Goal: Check status: Check status

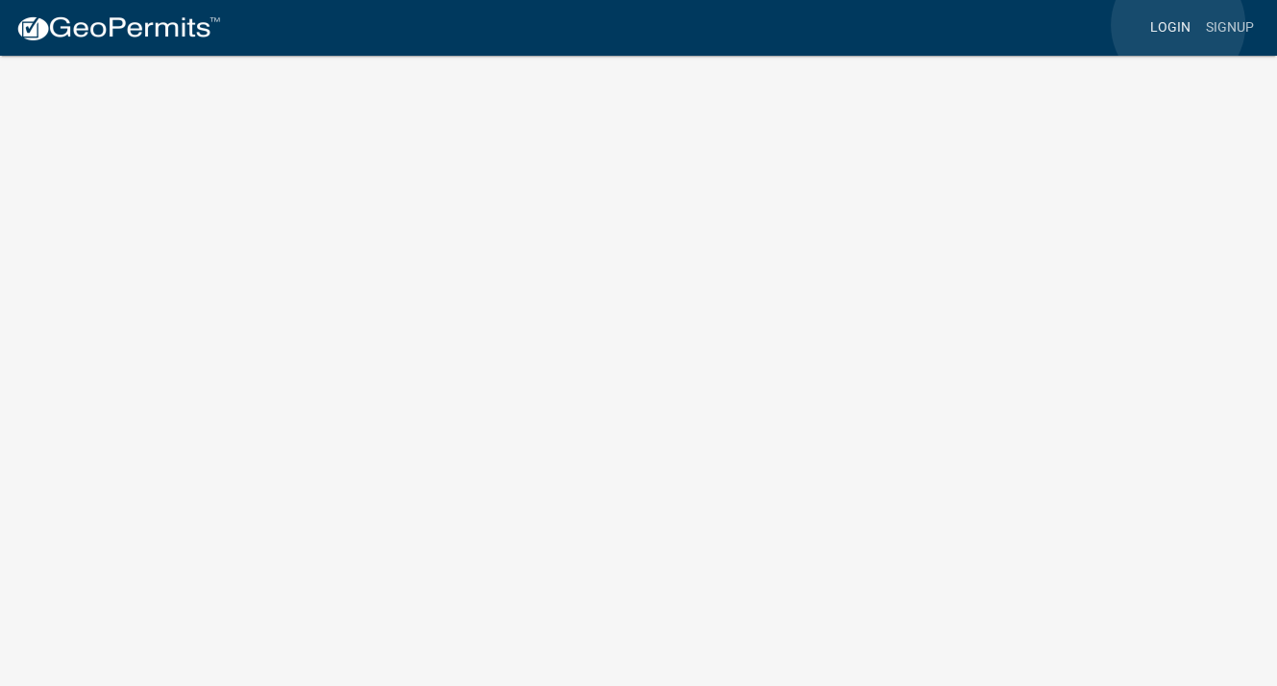
click at [1178, 25] on link "Login" at bounding box center [1171, 28] width 56 height 37
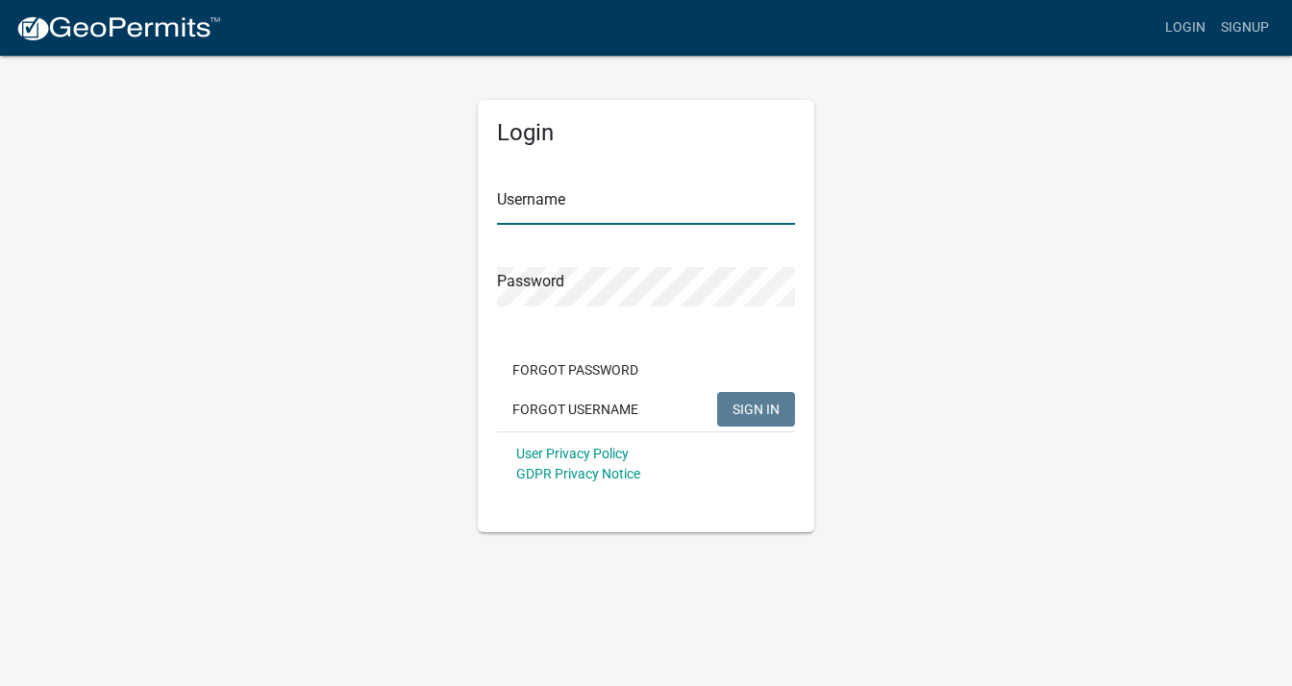
type input "[PERSON_NAME][EMAIL_ADDRESS][DOMAIN_NAME]"
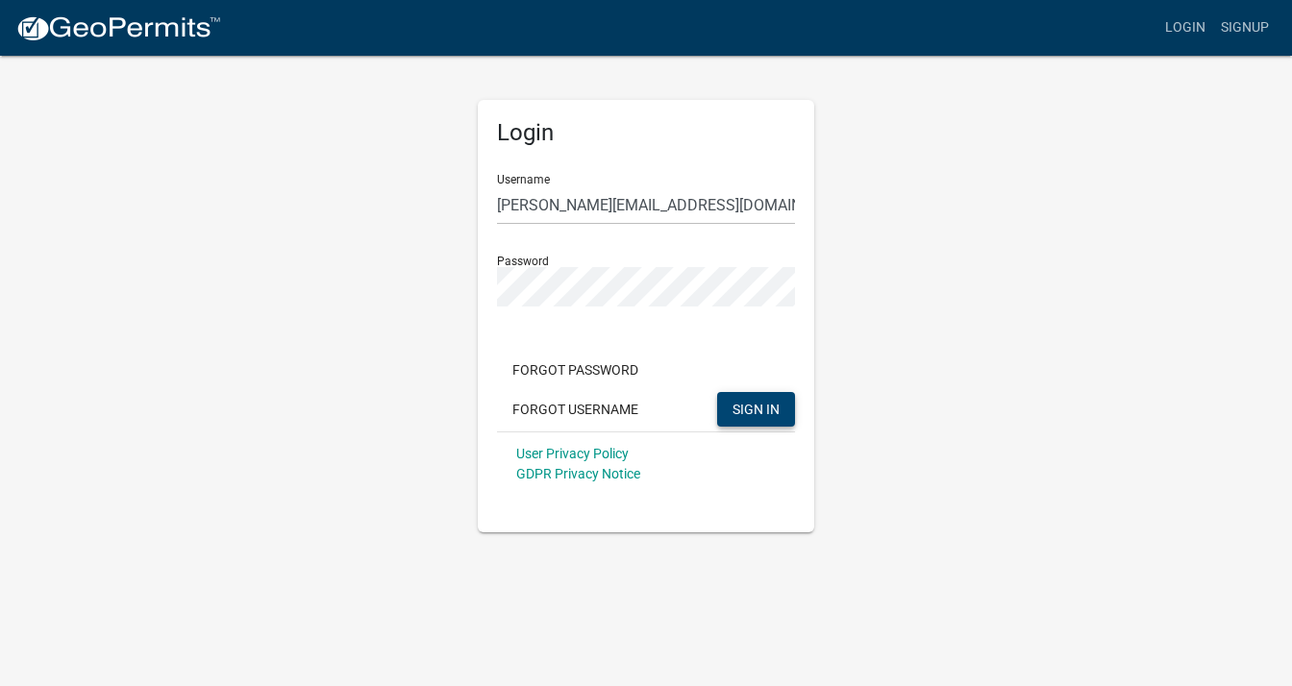
click at [752, 416] on span "SIGN IN" at bounding box center [755, 408] width 47 height 15
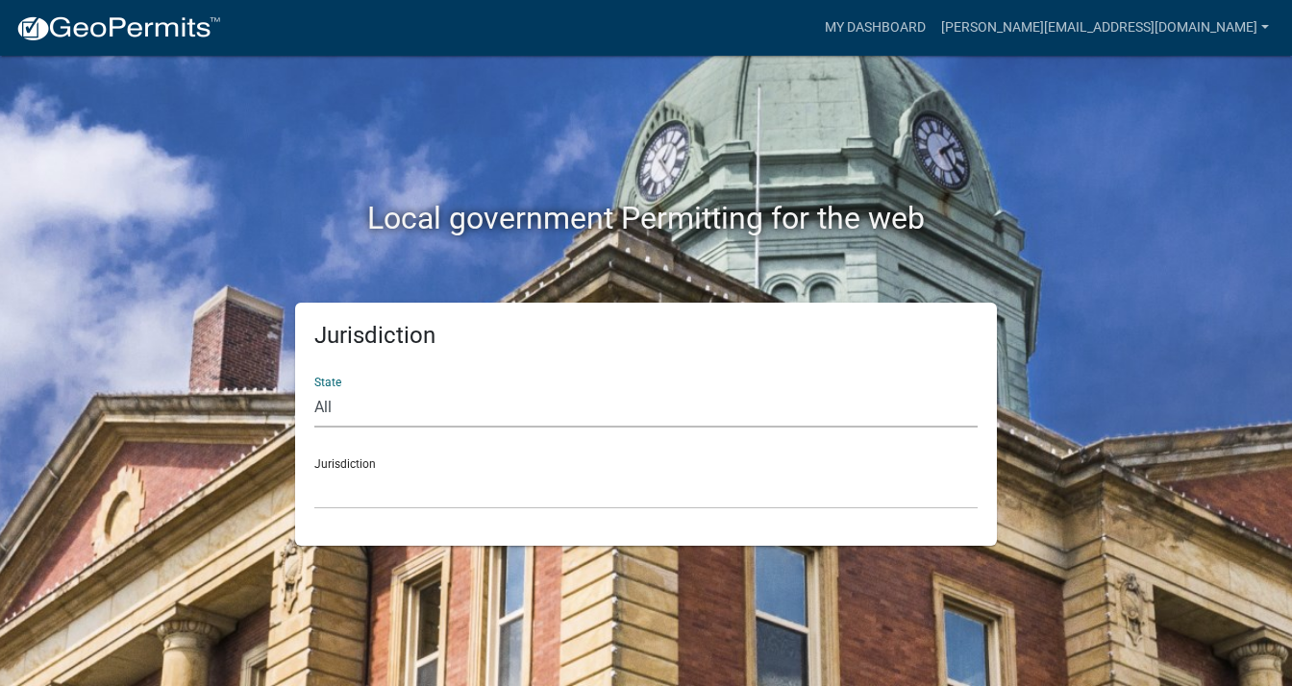
click at [353, 407] on select "All [US_STATE] [US_STATE] [US_STATE] [US_STATE] [US_STATE] [US_STATE] [US_STATE…" at bounding box center [645, 407] width 663 height 39
select select "[US_STATE]"
click at [314, 388] on select "All [US_STATE] [US_STATE] [US_STATE] [US_STATE] [US_STATE] [US_STATE] [US_STATE…" at bounding box center [645, 407] width 663 height 39
click at [360, 463] on div "Jurisdiction City of [GEOGRAPHIC_DATA], [US_STATE] City of [GEOGRAPHIC_DATA], […" at bounding box center [645, 476] width 663 height 66
click at [350, 458] on div "Jurisdiction City of [GEOGRAPHIC_DATA], [US_STATE] City of [GEOGRAPHIC_DATA], […" at bounding box center [645, 476] width 663 height 66
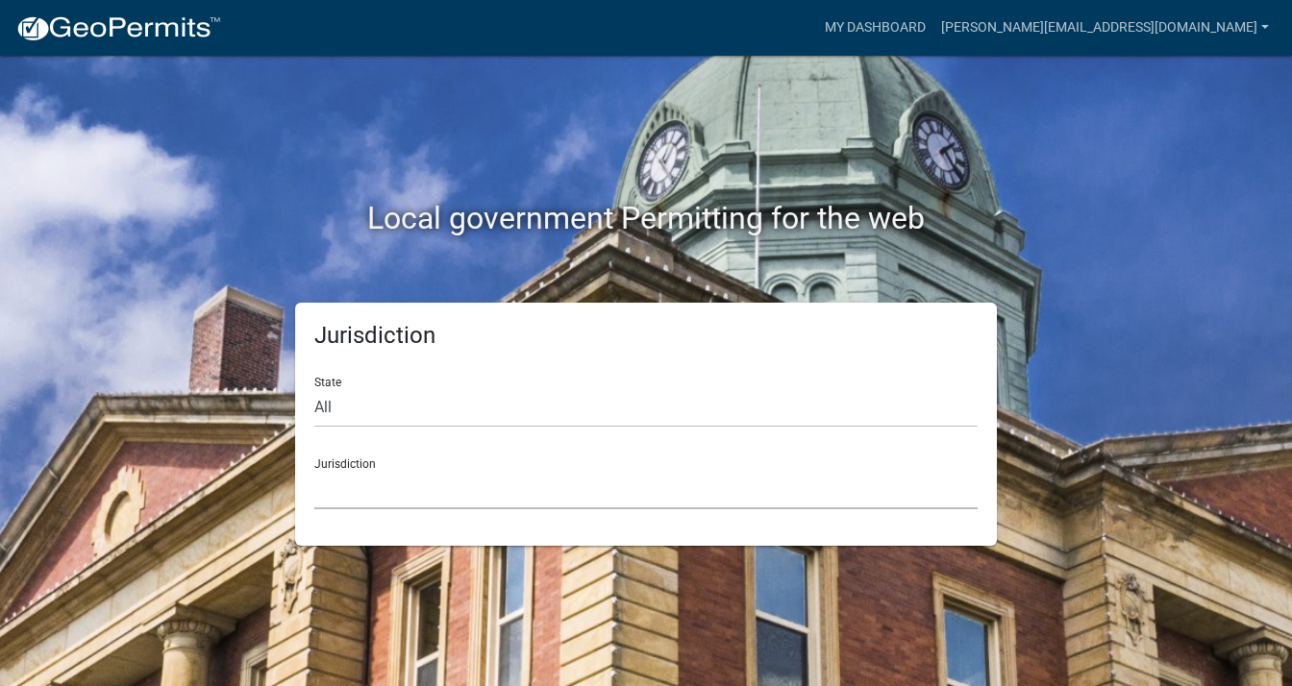
click at [342, 481] on select "City of [GEOGRAPHIC_DATA], [US_STATE] City of [GEOGRAPHIC_DATA], [US_STATE] Cit…" at bounding box center [645, 489] width 663 height 39
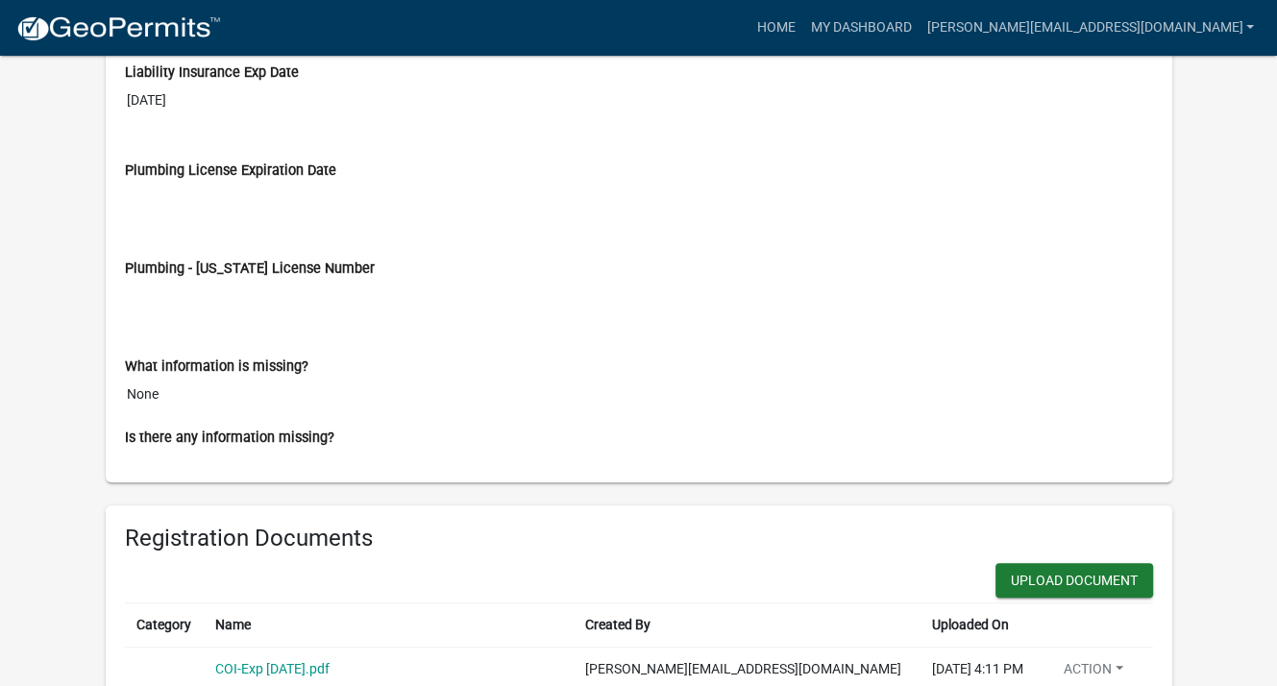
scroll to position [1153, 0]
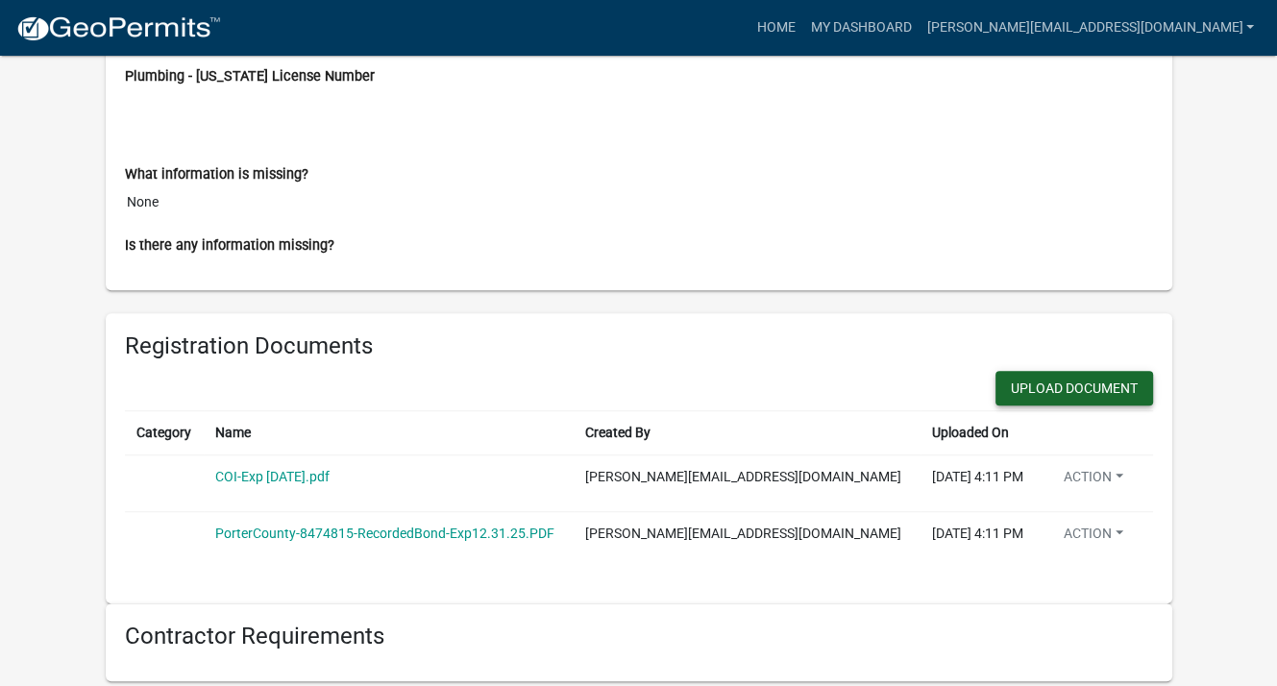
click at [1089, 377] on button "Upload Document" at bounding box center [1075, 388] width 158 height 35
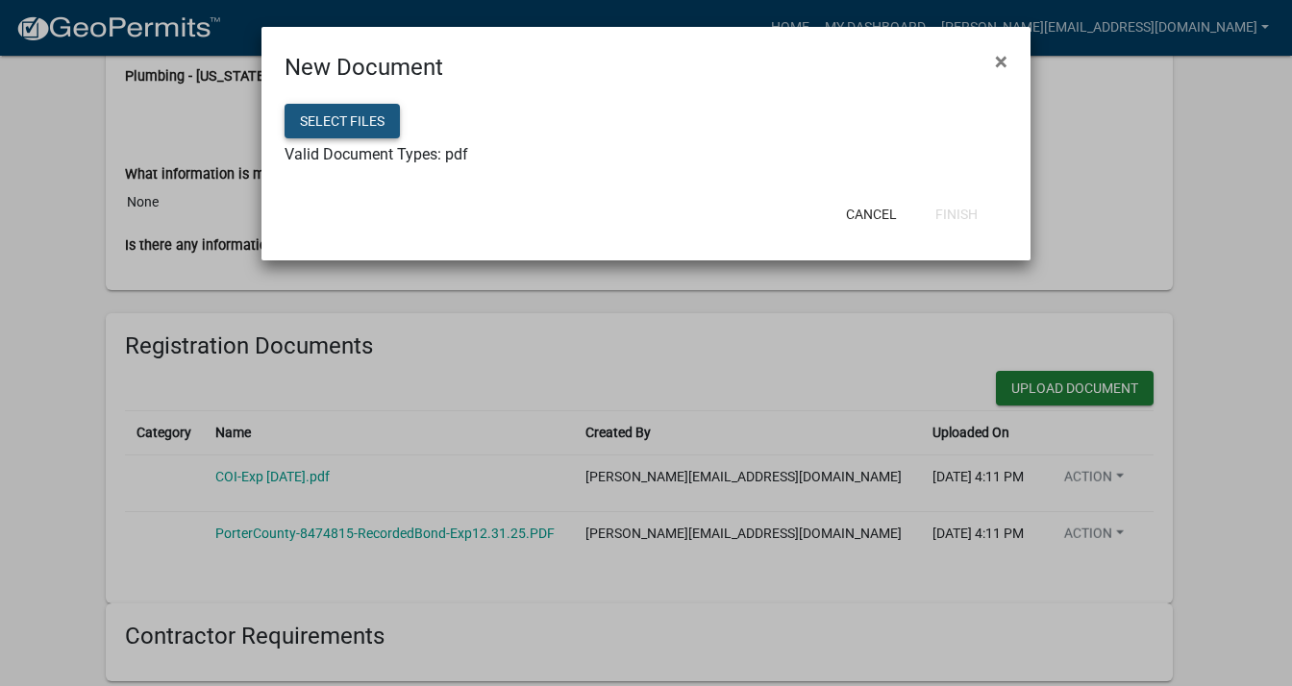
click at [343, 128] on button "Select files" at bounding box center [341, 121] width 115 height 35
click at [370, 113] on button "Select files" at bounding box center [341, 121] width 115 height 35
click at [888, 208] on button "Cancel" at bounding box center [871, 214] width 82 height 35
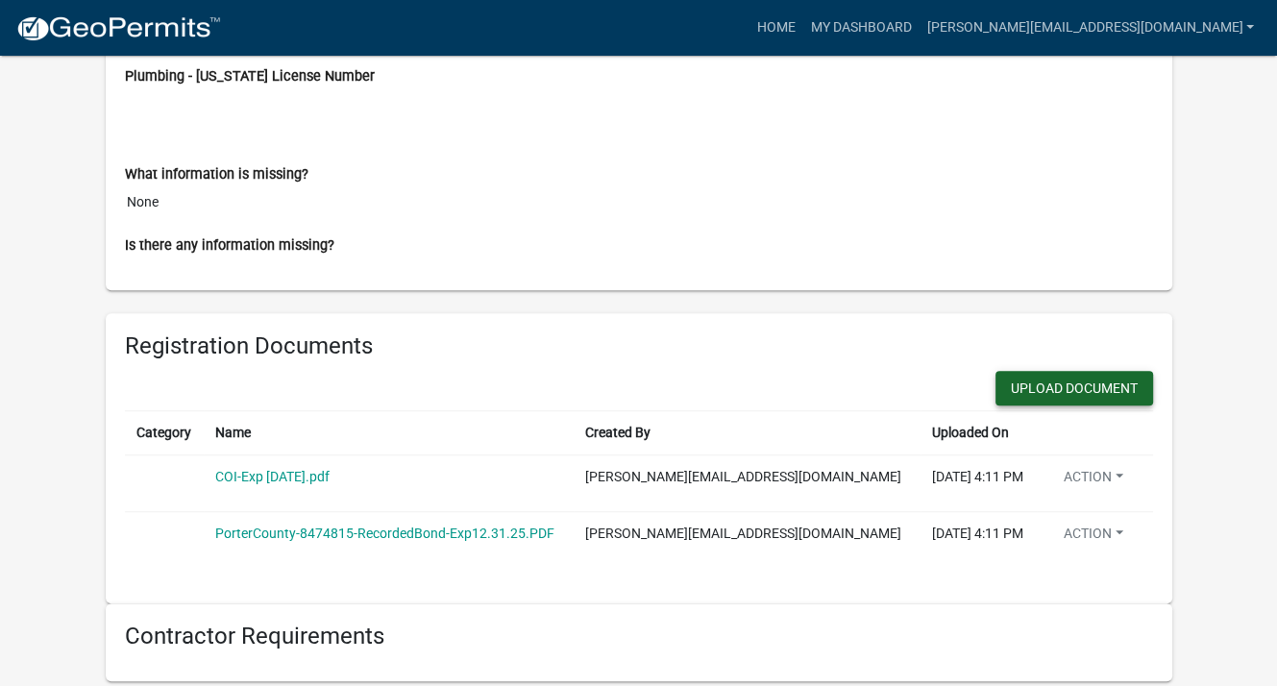
click at [1048, 374] on button "Upload Document" at bounding box center [1075, 388] width 158 height 35
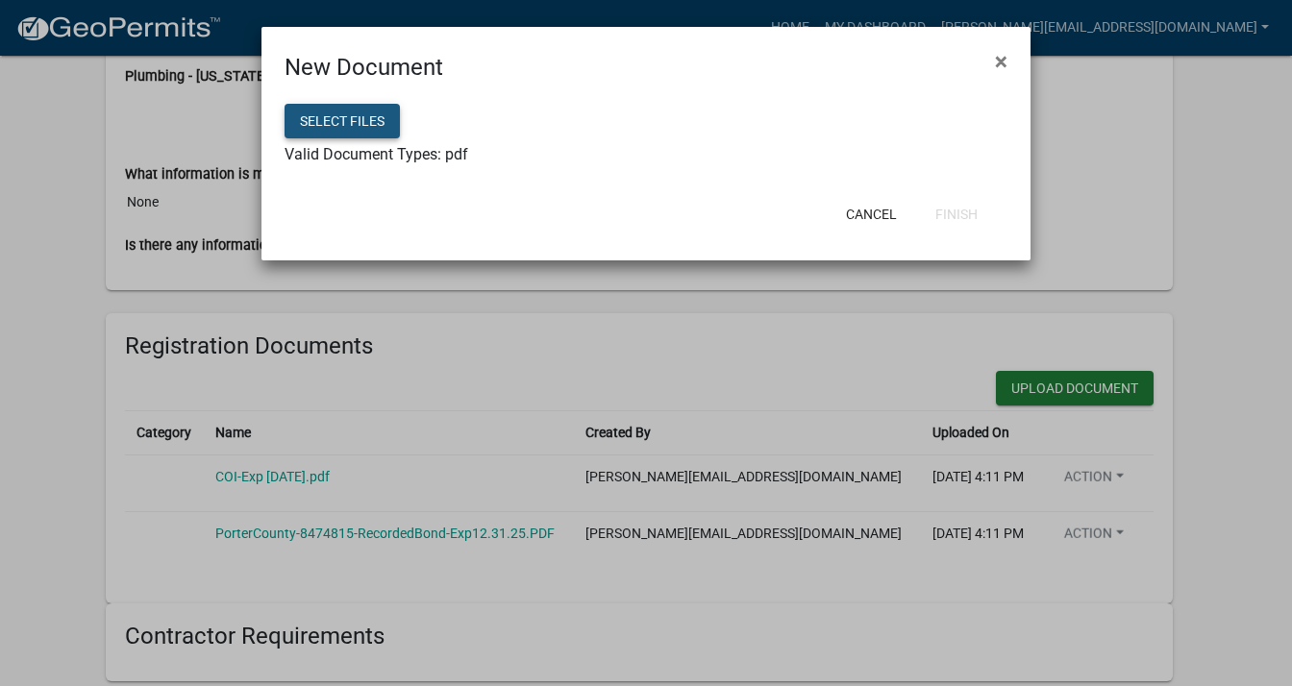
click at [352, 116] on button "Select files" at bounding box center [341, 121] width 115 height 35
click at [953, 209] on button "Finish" at bounding box center [956, 214] width 73 height 35
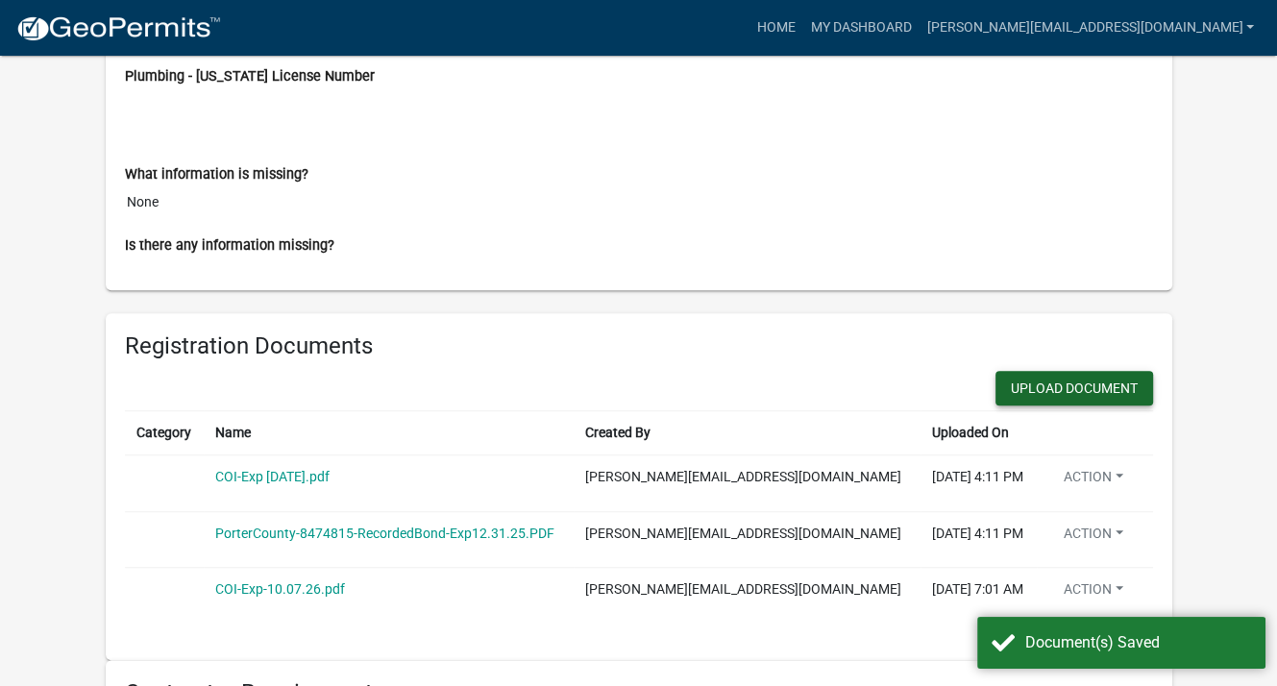
scroll to position [1345, 0]
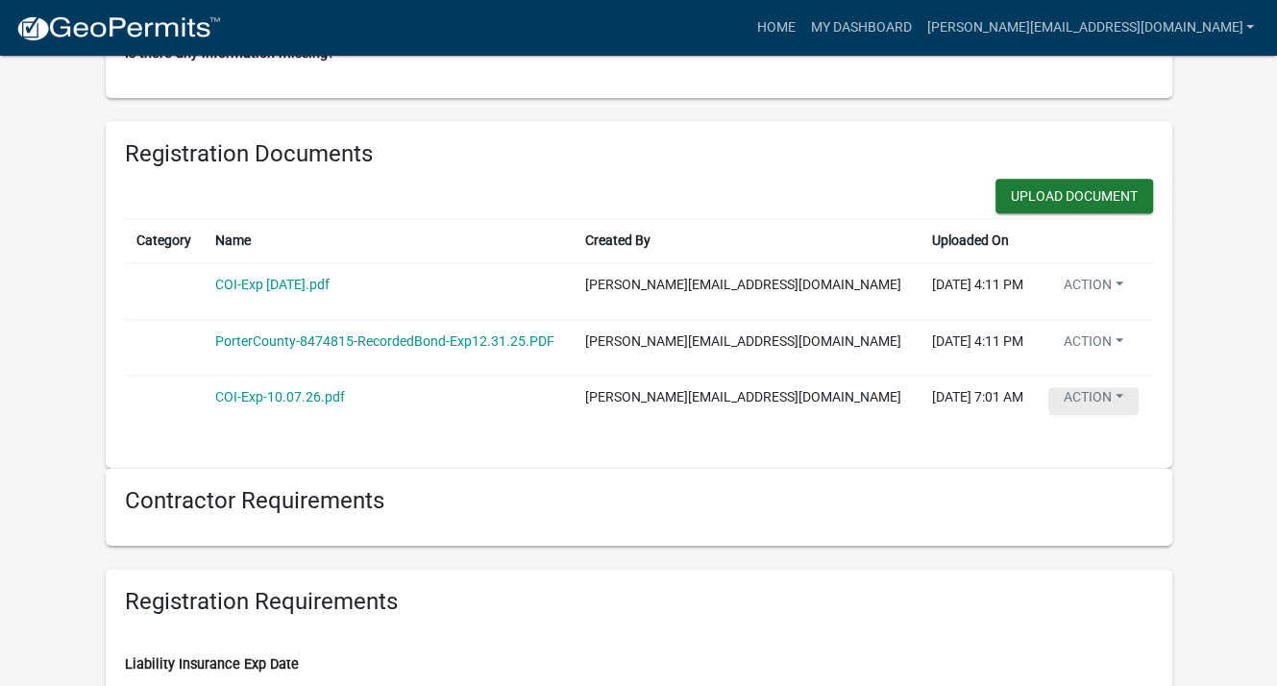
click at [1107, 397] on button "Action" at bounding box center [1094, 401] width 90 height 28
click at [1153, 374] on div "Registration Documents Upload Document Category Name Created By Uploaded On COI…" at bounding box center [639, 294] width 1067 height 347
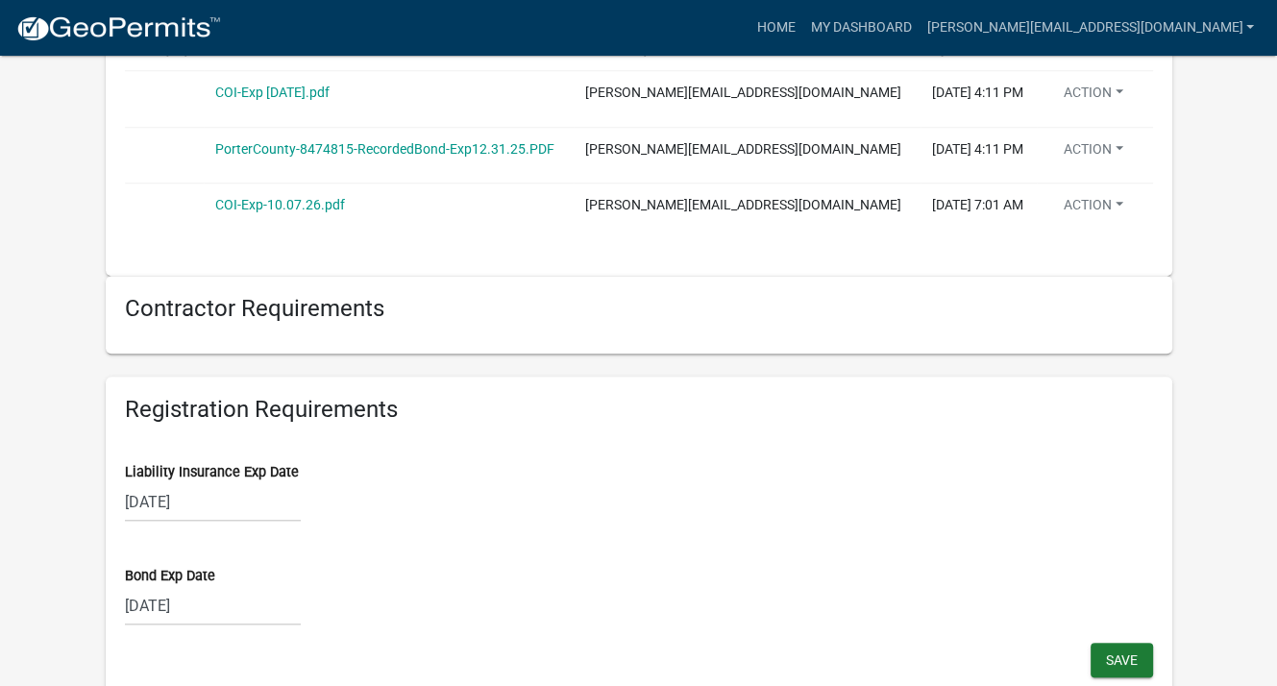
scroll to position [1730, 0]
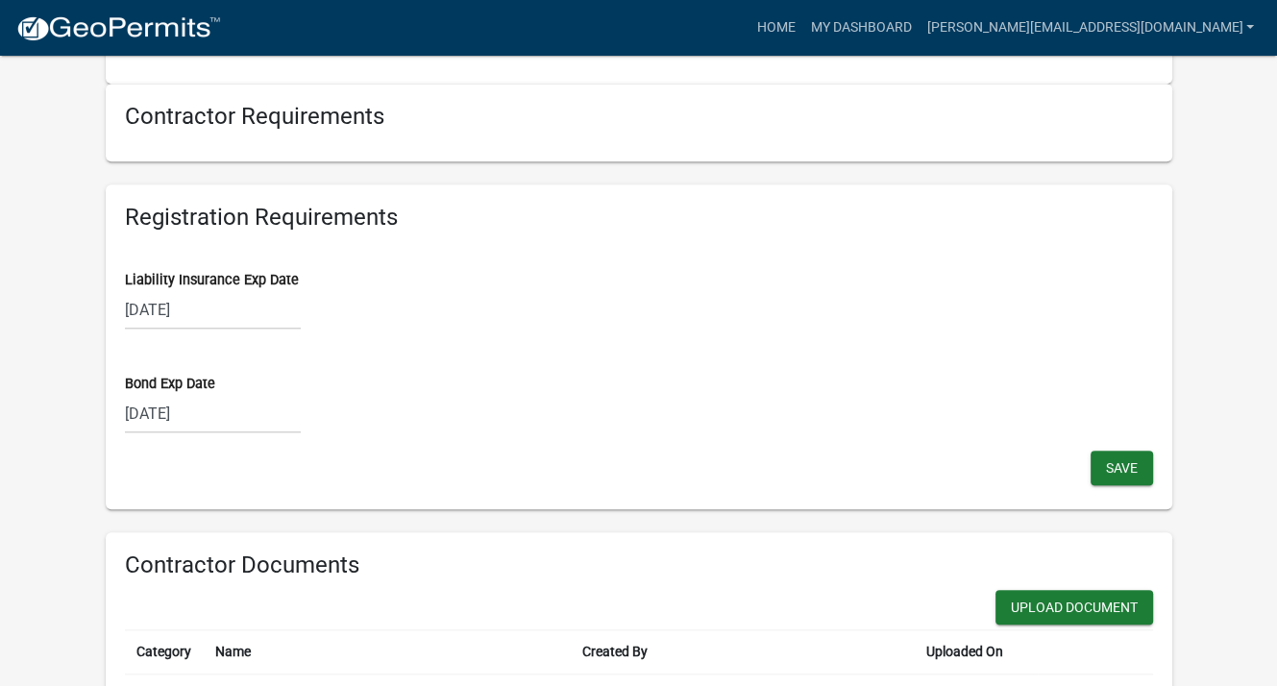
click at [171, 301] on div "10/07/2025" at bounding box center [213, 309] width 176 height 39
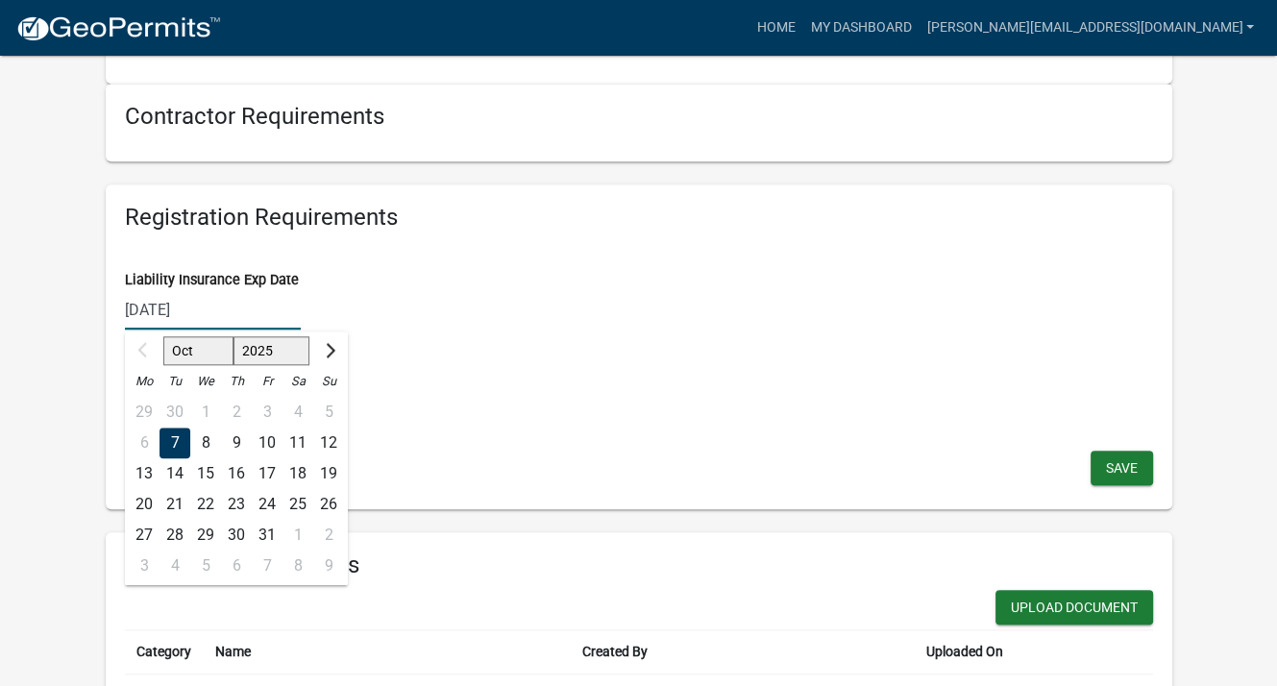
click at [205, 304] on input "10/07/2025" at bounding box center [213, 309] width 176 height 39
type input "10/07/2026"
click at [562, 251] on div "Liability Insurance Exp Date 10/07/2026 Oct Nov Dec 2025 2026 2027 2028 2029 20…" at bounding box center [639, 286] width 1028 height 86
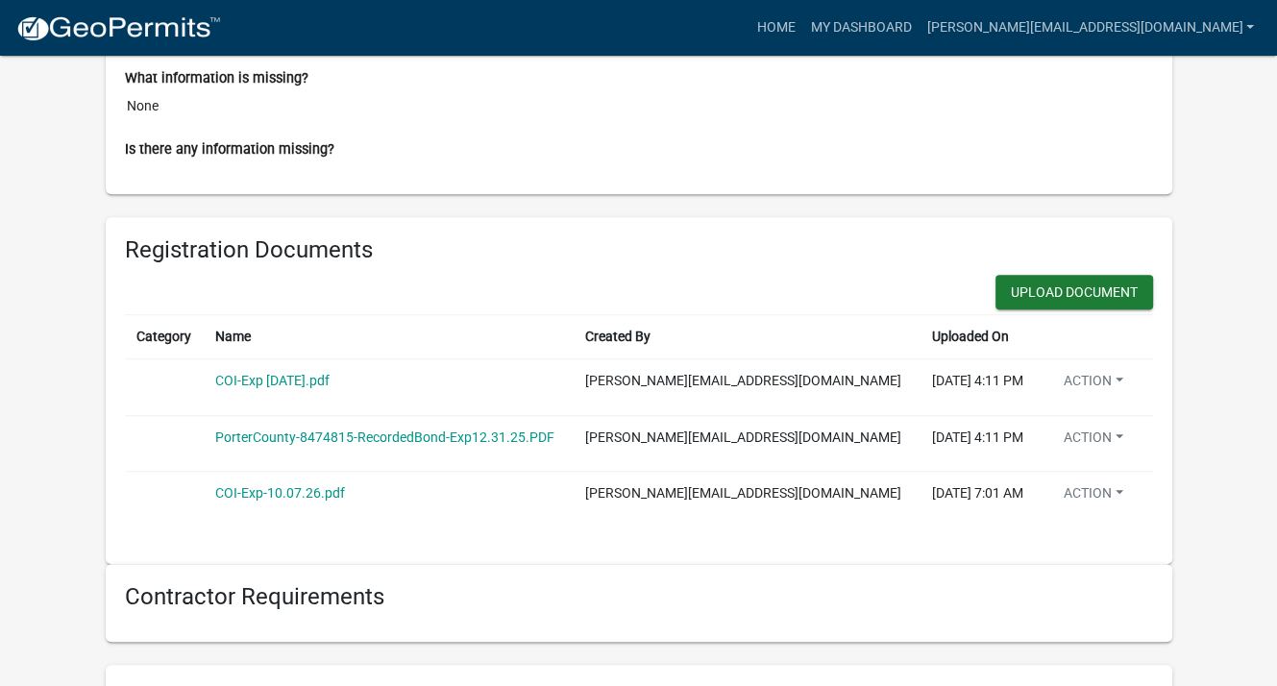
scroll to position [1634, 0]
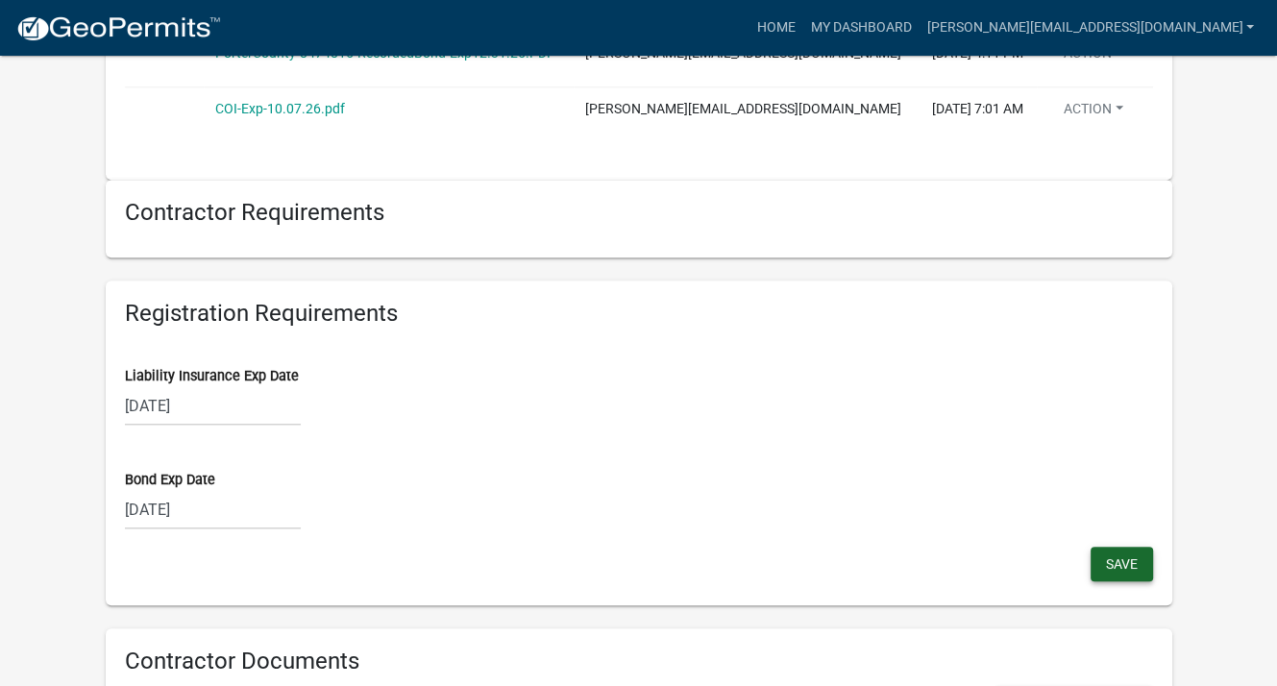
click at [1130, 555] on span "Save" at bounding box center [1122, 562] width 32 height 15
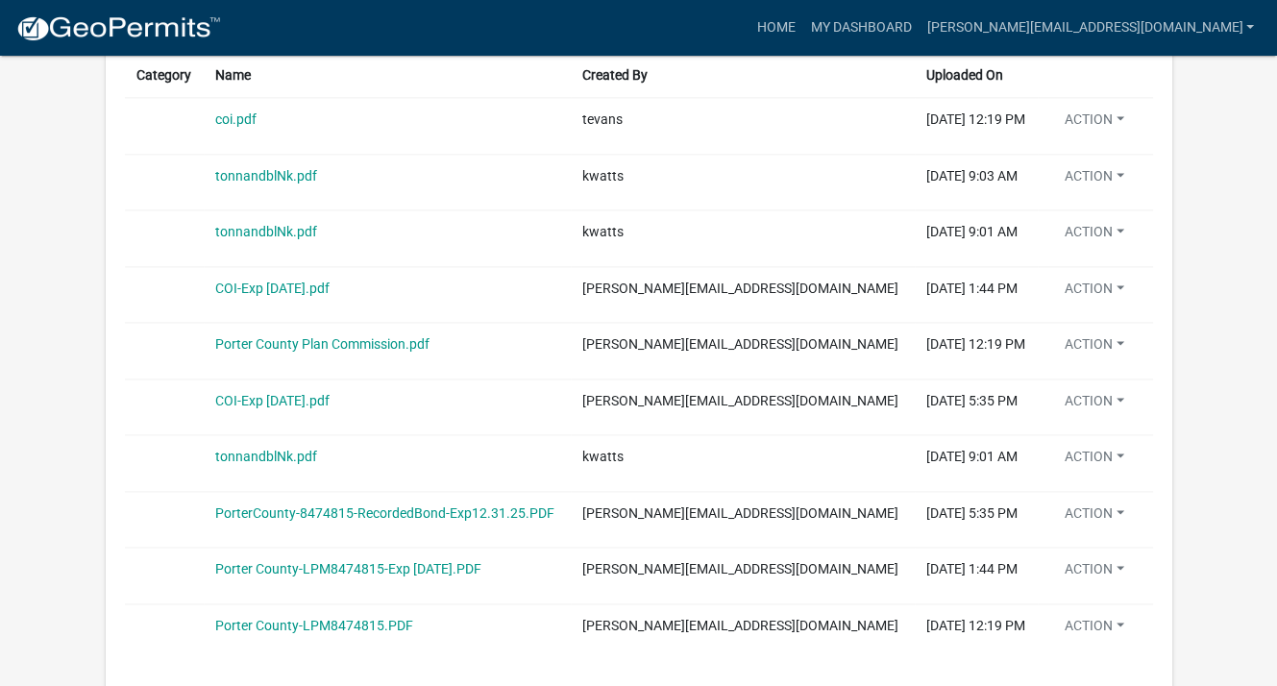
scroll to position [2210, 0]
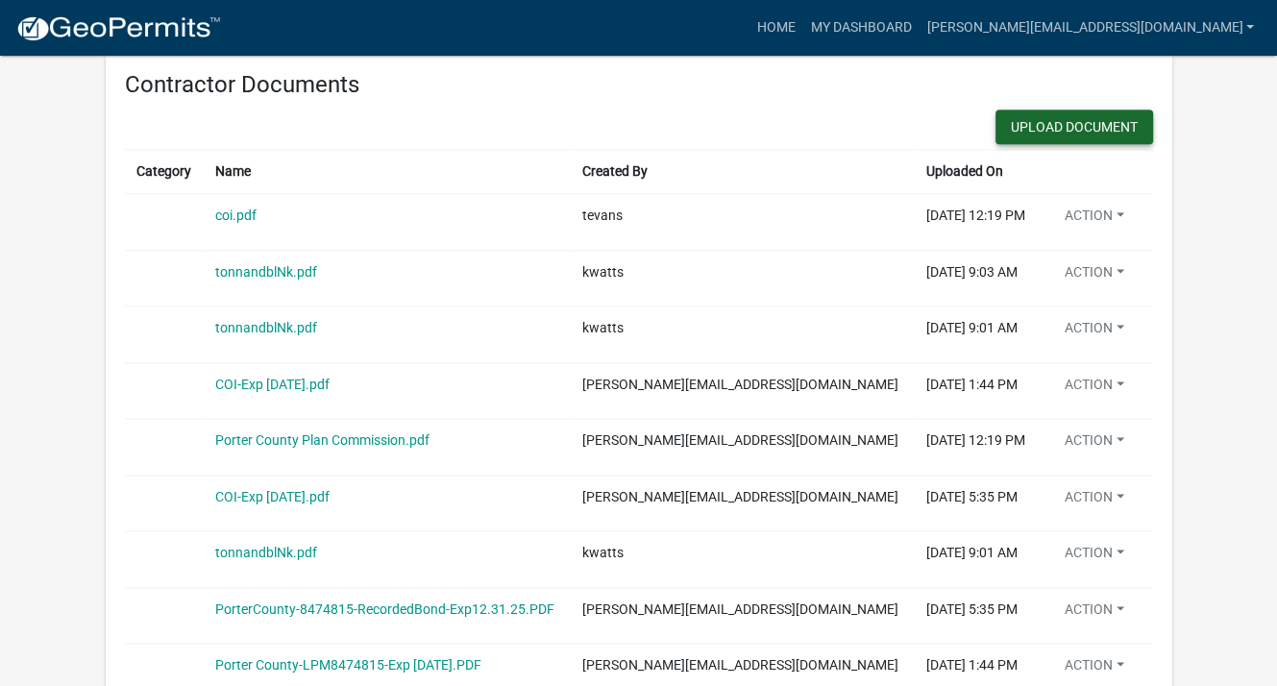
click at [1054, 127] on button "Upload Document" at bounding box center [1075, 127] width 158 height 35
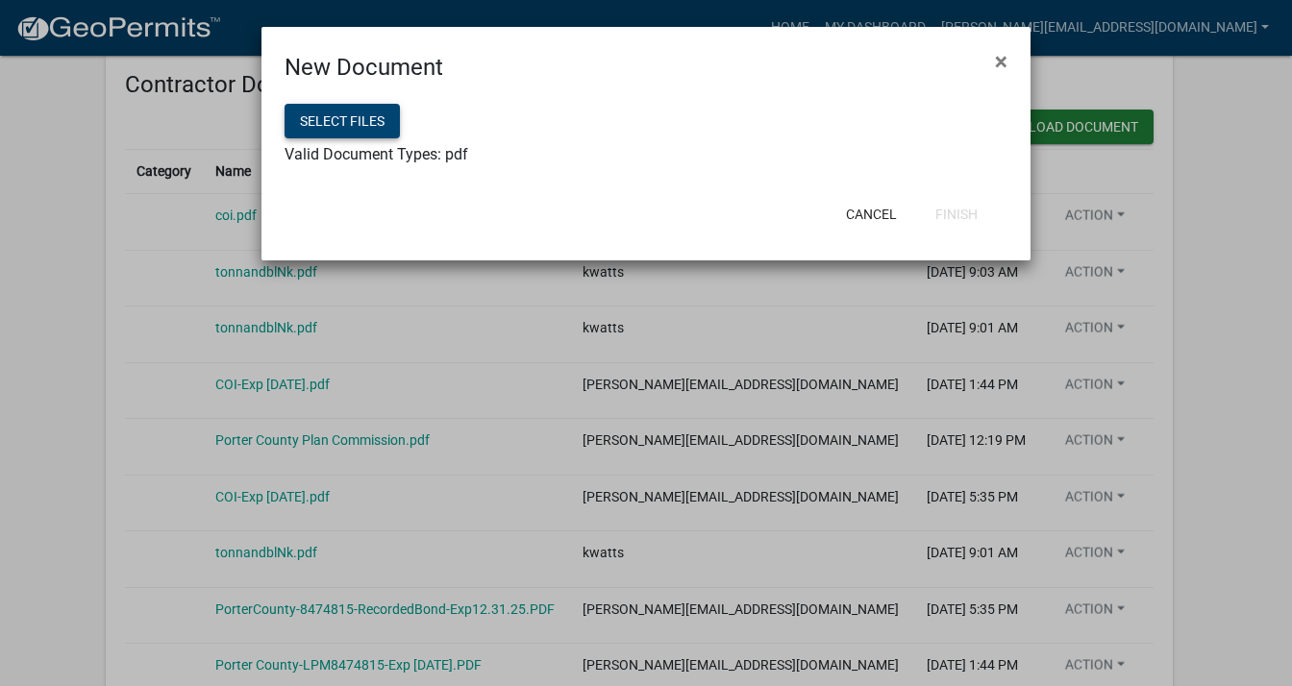
click at [323, 113] on button "Select files" at bounding box center [341, 121] width 115 height 35
click at [949, 214] on button "Finish" at bounding box center [956, 214] width 73 height 35
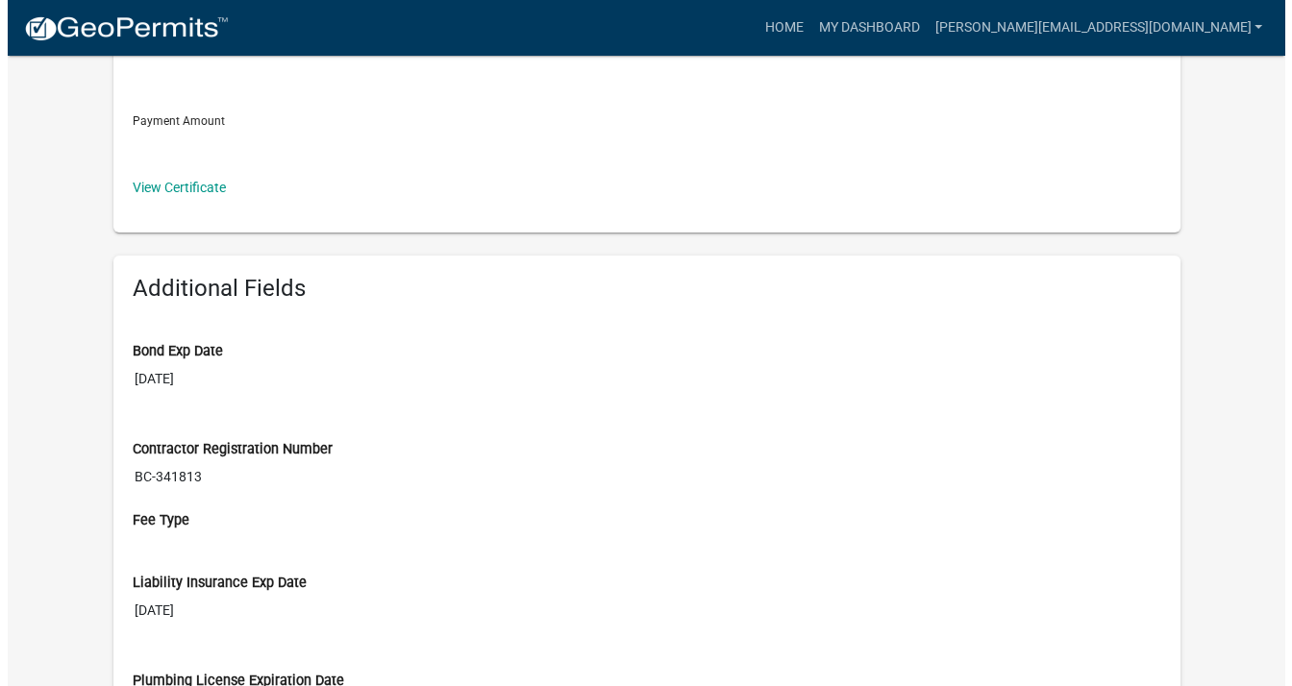
scroll to position [0, 0]
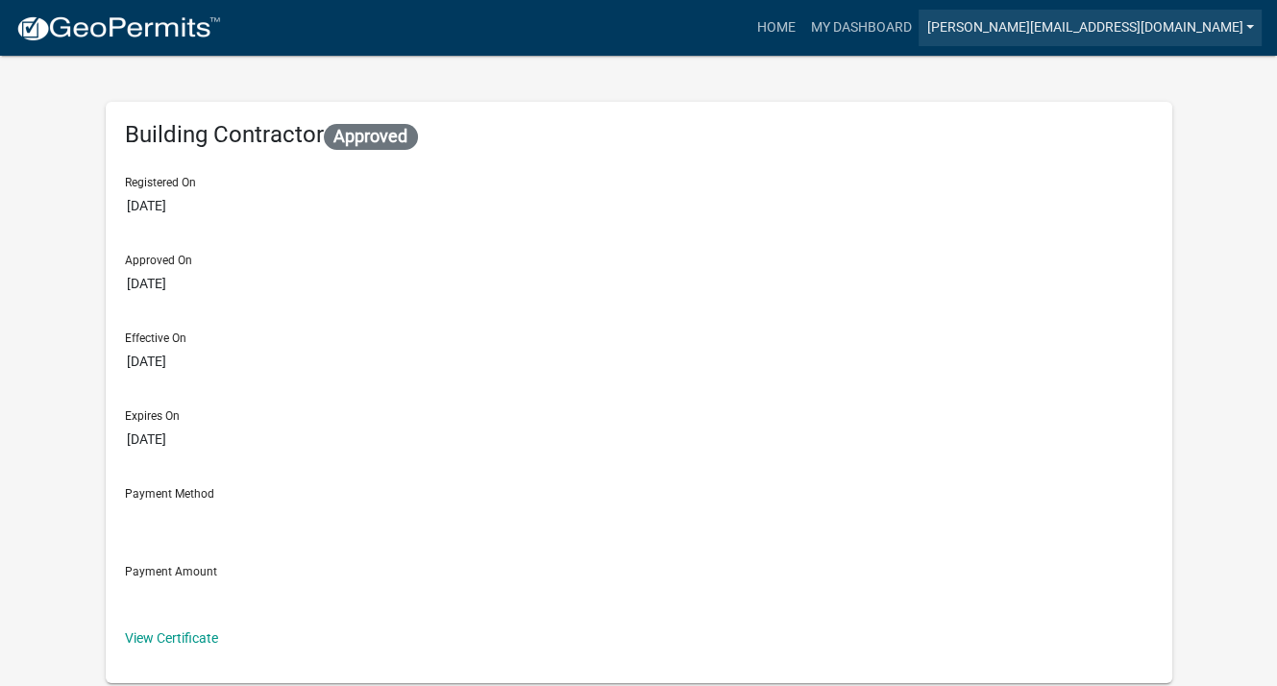
click at [1246, 22] on link "[PERSON_NAME][EMAIL_ADDRESS][DOMAIN_NAME]" at bounding box center [1090, 28] width 343 height 37
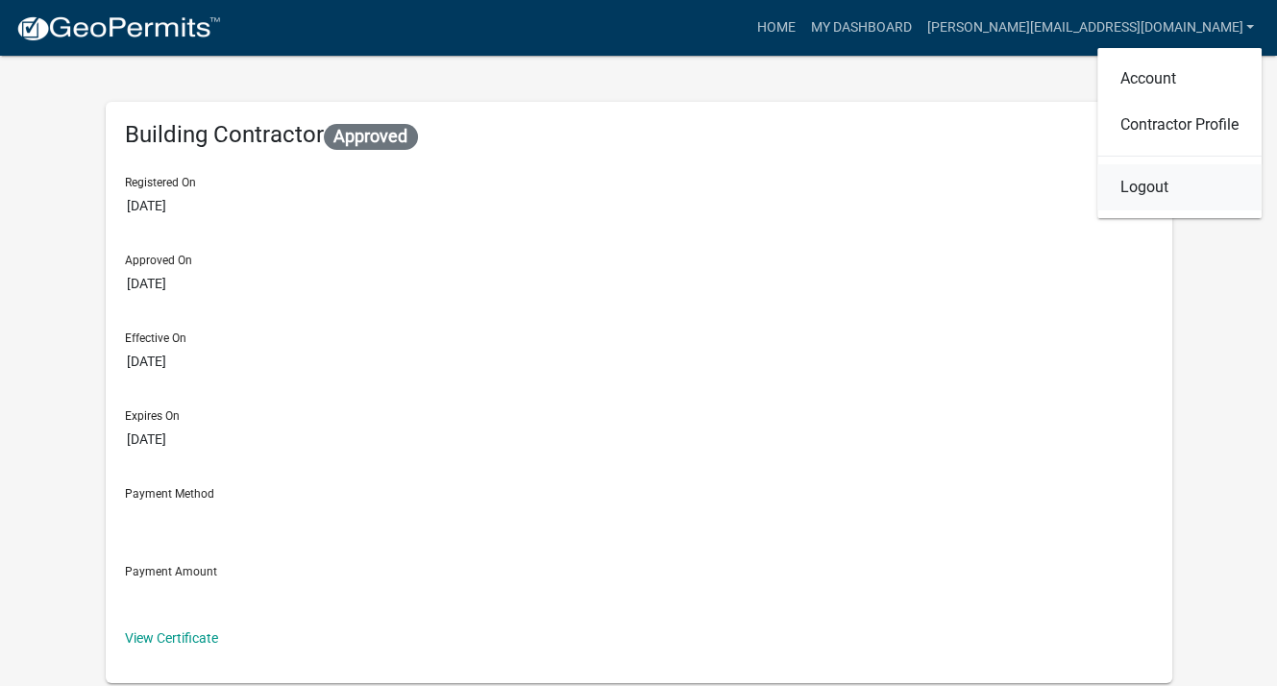
click at [1140, 187] on link "Logout" at bounding box center [1180, 187] width 164 height 46
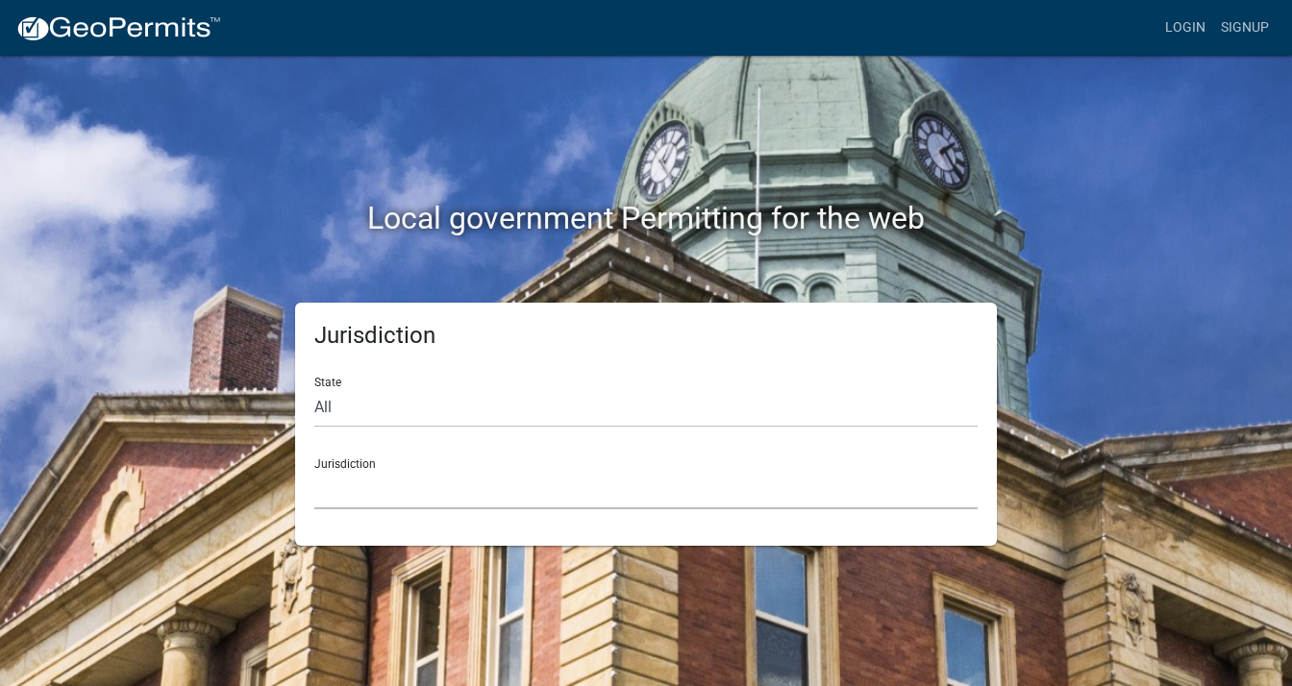
click at [384, 470] on select "Custer County, Colorado Carroll County, Georgia Cook County, Georgia Crawford C…" at bounding box center [645, 489] width 663 height 39
click at [285, 253] on div "Local government Permitting for the web" at bounding box center [646, 179] width 1096 height 246
click at [339, 408] on select "All [US_STATE] [US_STATE] [US_STATE] [US_STATE] [US_STATE] [US_STATE] [US_STATE…" at bounding box center [645, 407] width 663 height 39
select select "[US_STATE]"
click at [314, 388] on select "All [US_STATE] [US_STATE] [US_STATE] [US_STATE] [US_STATE] [US_STATE] [US_STATE…" at bounding box center [645, 407] width 663 height 39
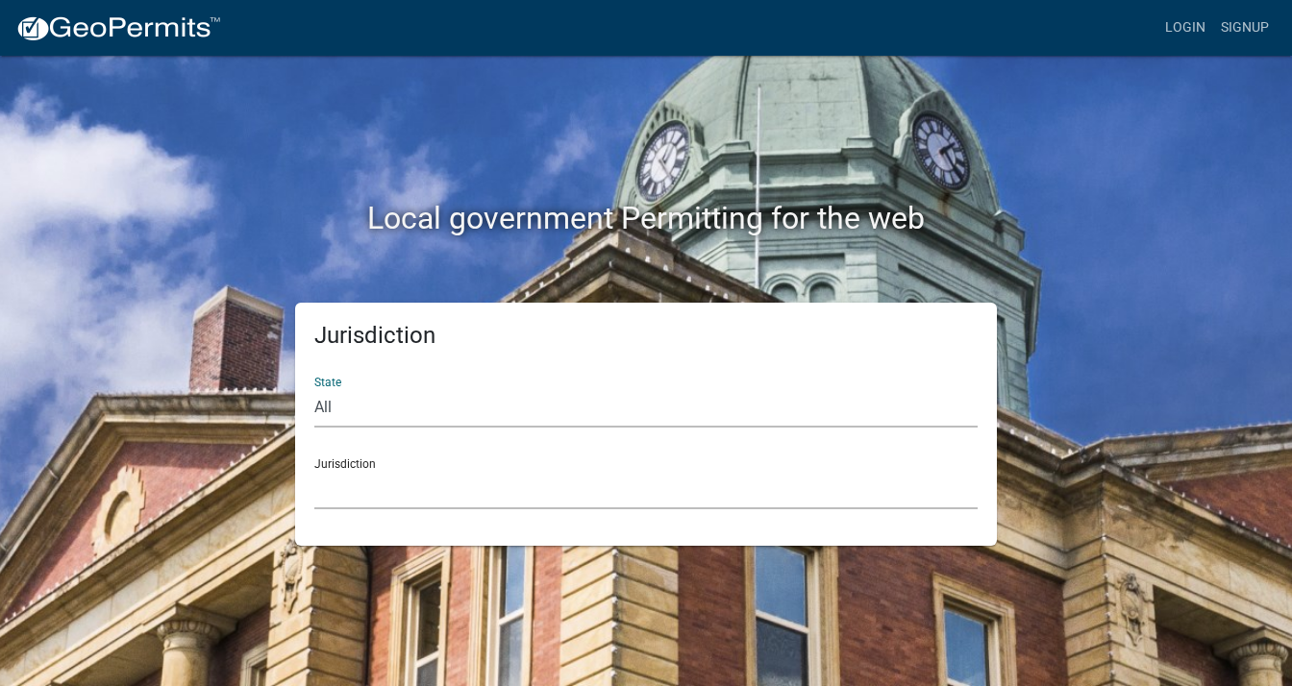
click at [376, 484] on select "City of [GEOGRAPHIC_DATA], [US_STATE] City of [GEOGRAPHIC_DATA], [US_STATE] Cit…" at bounding box center [645, 489] width 663 height 39
click at [382, 470] on select "City of [GEOGRAPHIC_DATA], [US_STATE] City of [GEOGRAPHIC_DATA], [US_STATE] Cit…" at bounding box center [645, 489] width 663 height 39
click at [177, 178] on div "Local government Permitting for the web" at bounding box center [646, 179] width 1096 height 246
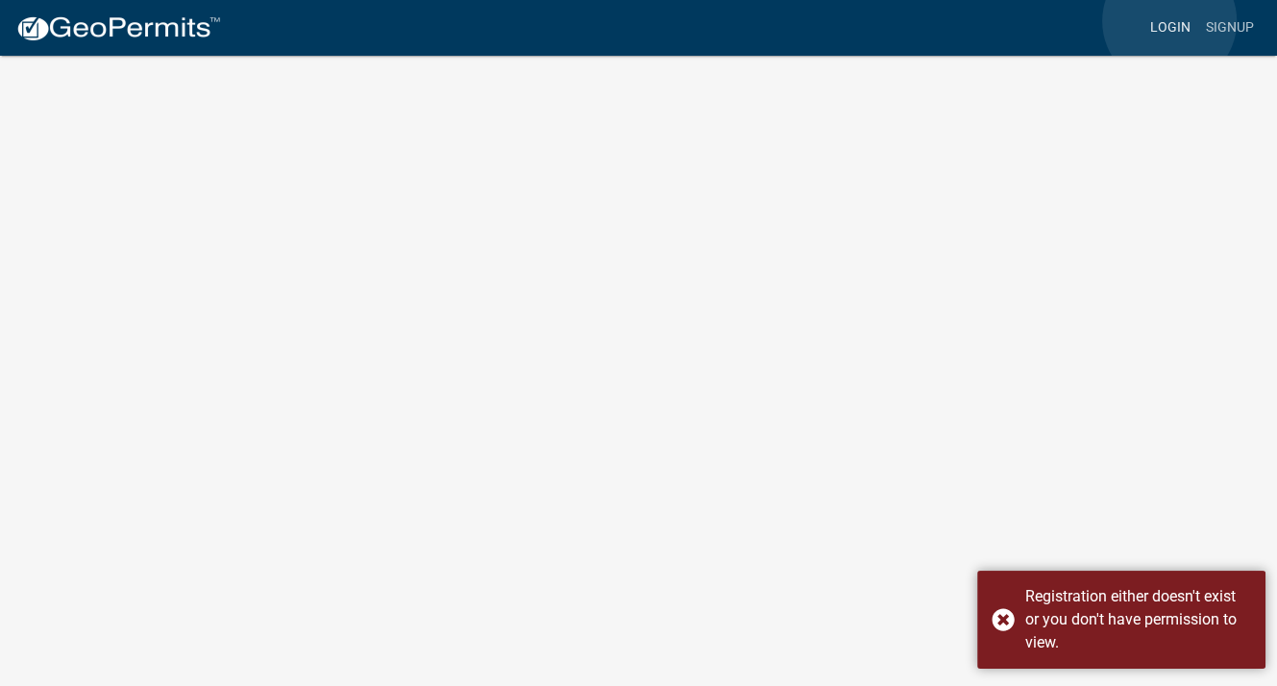
click at [1170, 21] on link "Login" at bounding box center [1171, 28] width 56 height 37
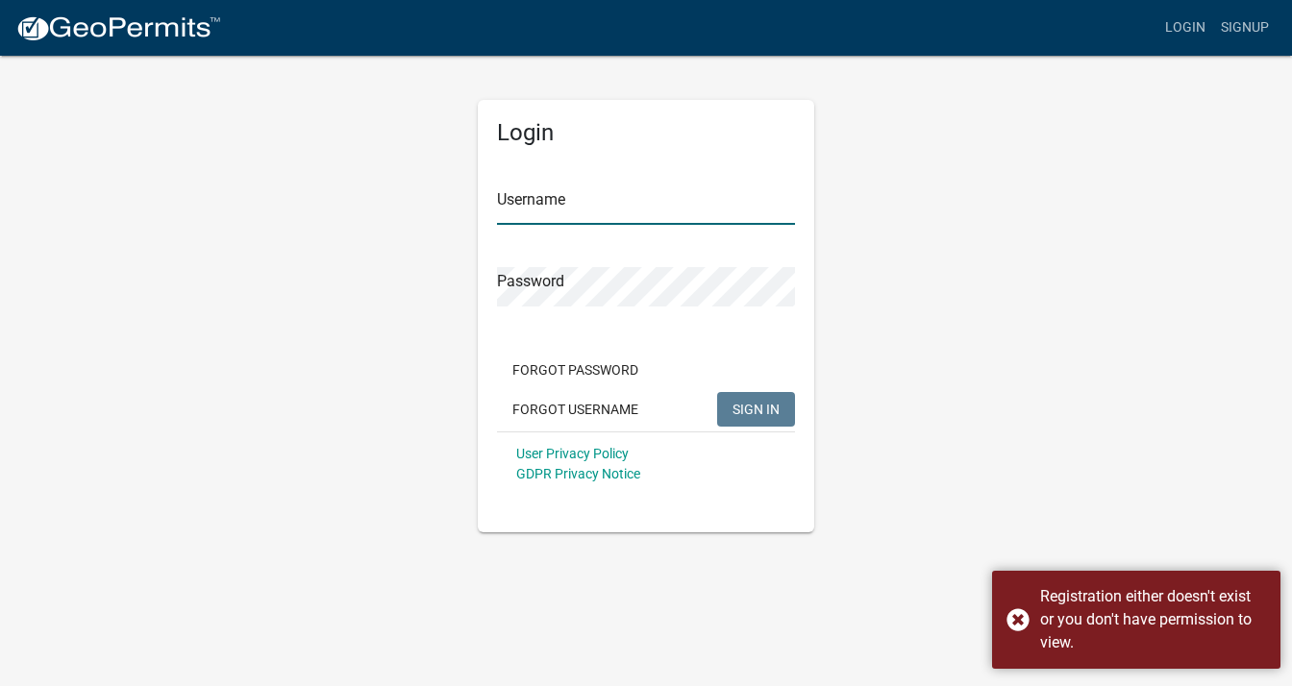
type input "[PERSON_NAME][EMAIL_ADDRESS][DOMAIN_NAME]"
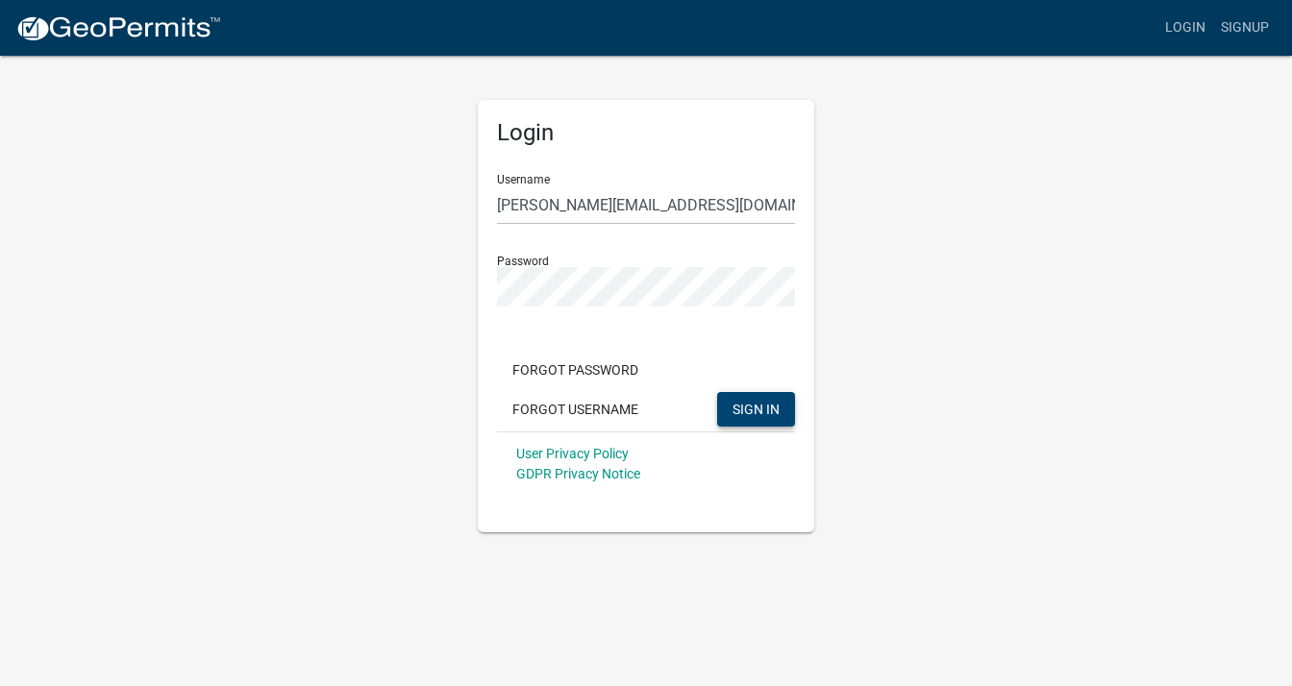
click at [741, 416] on span "SIGN IN" at bounding box center [755, 408] width 47 height 15
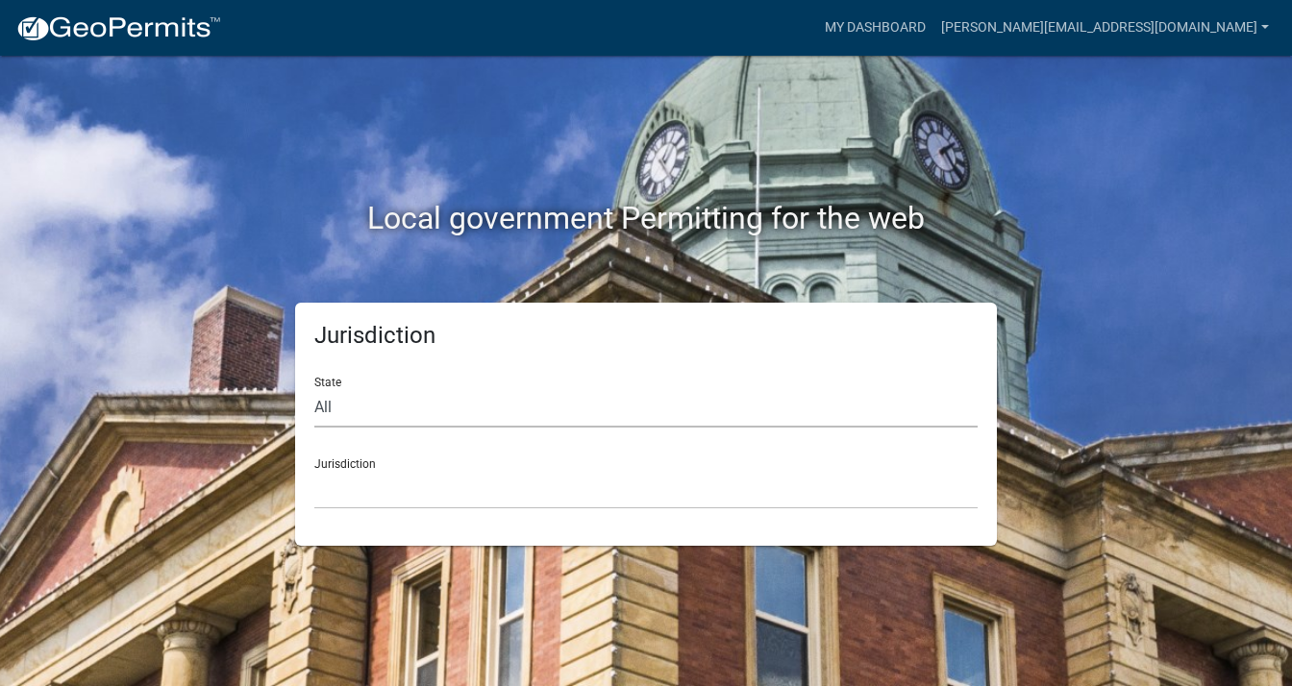
click at [397, 403] on select "All [US_STATE] [US_STATE] [US_STATE] [US_STATE] [US_STATE] [US_STATE] [US_STATE…" at bounding box center [645, 407] width 663 height 39
select select "[US_STATE]"
click at [314, 388] on select "All [US_STATE] [US_STATE] [US_STATE] [US_STATE] [US_STATE] [US_STATE] [US_STATE…" at bounding box center [645, 407] width 663 height 39
click at [396, 476] on select "City of [GEOGRAPHIC_DATA], [US_STATE] City of [GEOGRAPHIC_DATA], [US_STATE] Cit…" at bounding box center [645, 489] width 663 height 39
click at [364, 457] on div "Jurisdiction City of [GEOGRAPHIC_DATA], [US_STATE] City of [GEOGRAPHIC_DATA], […" at bounding box center [645, 476] width 663 height 66
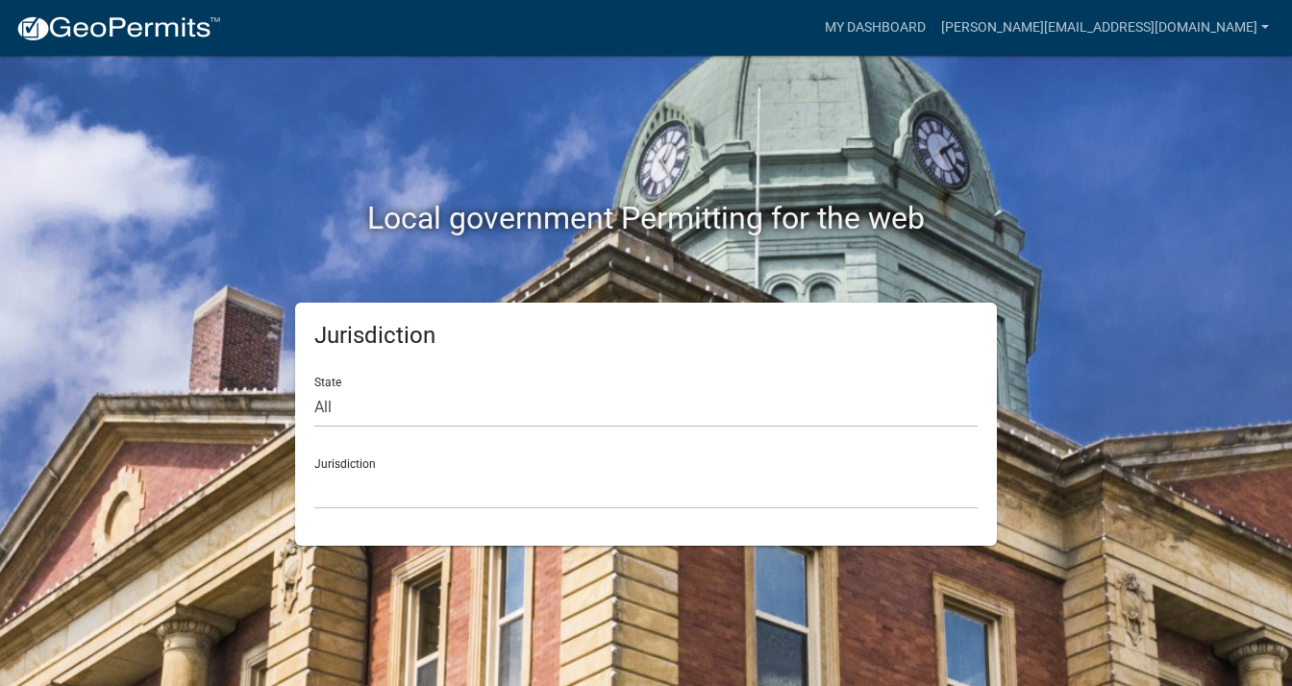
click at [374, 385] on div "State All [US_STATE] [US_STATE] [US_STATE] [US_STATE] [US_STATE] [US_STATE] [US…" at bounding box center [645, 394] width 663 height 66
click at [365, 408] on select "All [US_STATE] [US_STATE] [US_STATE] [US_STATE] [US_STATE] [US_STATE] [US_STATE…" at bounding box center [645, 407] width 663 height 39
click at [314, 388] on select "All [US_STATE] [US_STATE] [US_STATE] [US_STATE] [US_STATE] [US_STATE] [US_STATE…" at bounding box center [645, 407] width 663 height 39
click at [385, 490] on select "City of [GEOGRAPHIC_DATA], [US_STATE] City of [GEOGRAPHIC_DATA], [US_STATE] Cit…" at bounding box center [645, 489] width 663 height 39
click at [314, 470] on select "City of [GEOGRAPHIC_DATA], [US_STATE] City of [GEOGRAPHIC_DATA], [US_STATE] Cit…" at bounding box center [645, 489] width 663 height 39
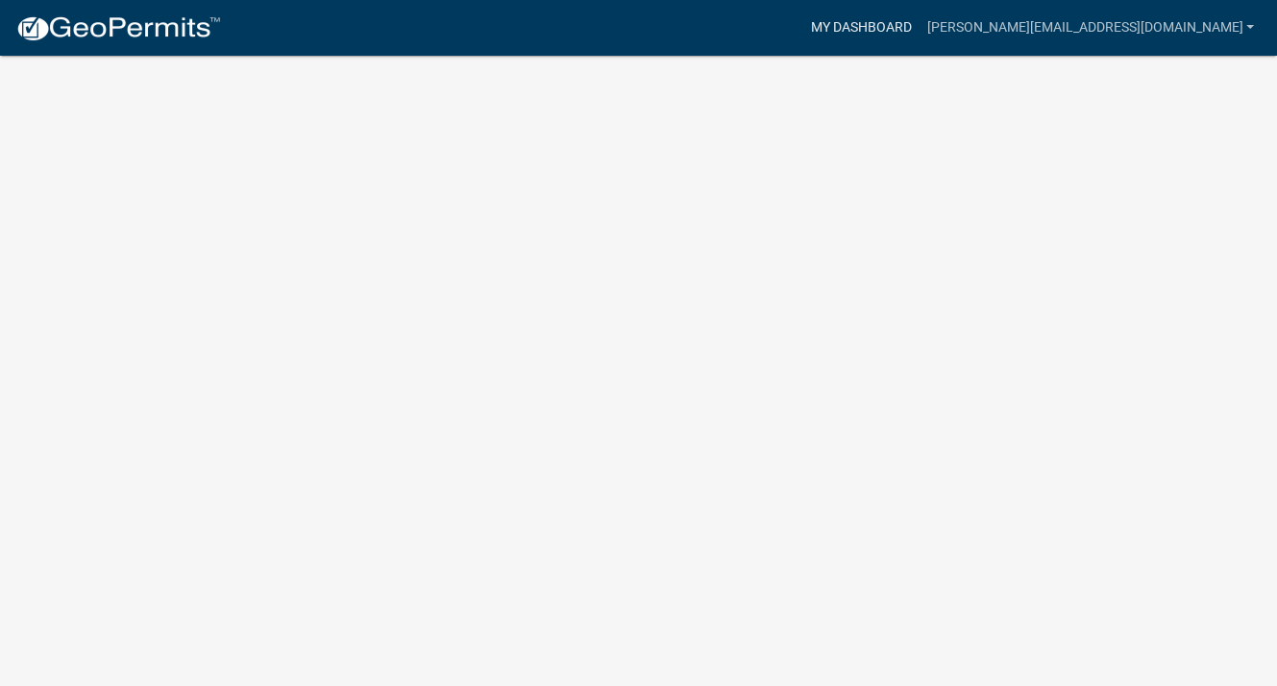
click at [912, 26] on link "My Dashboard" at bounding box center [860, 28] width 116 height 37
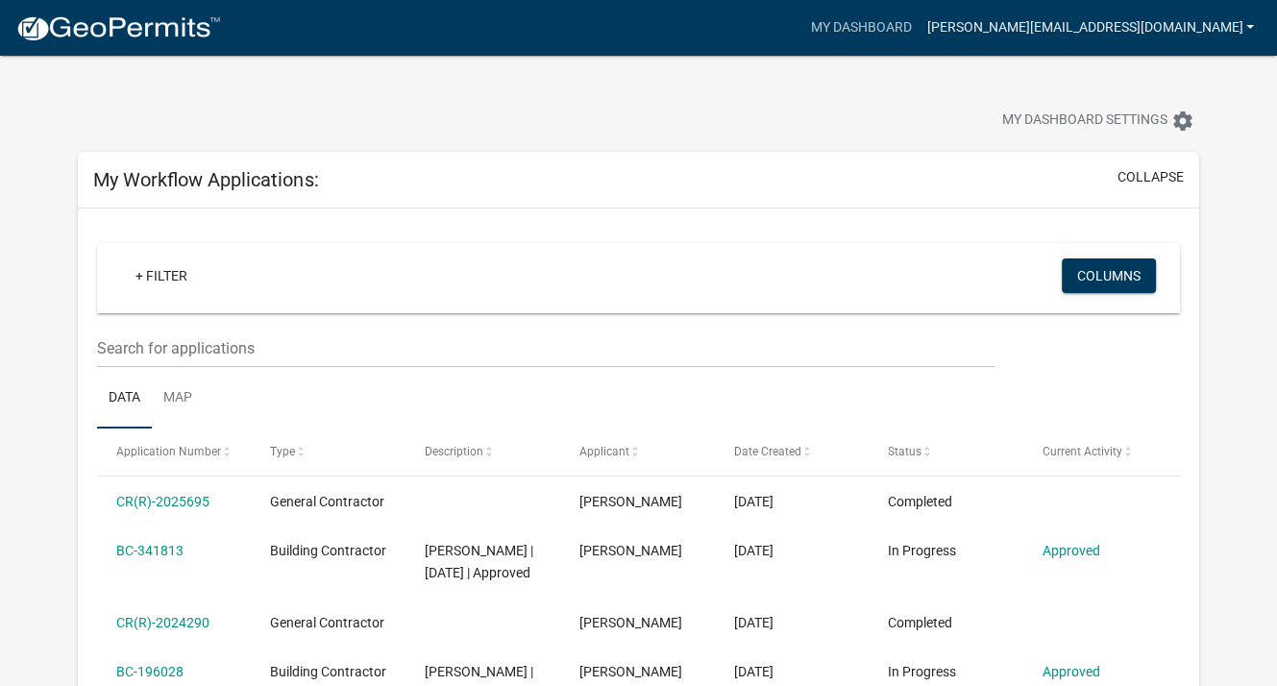
click at [1256, 26] on link "[PERSON_NAME][EMAIL_ADDRESS][DOMAIN_NAME]" at bounding box center [1090, 28] width 343 height 37
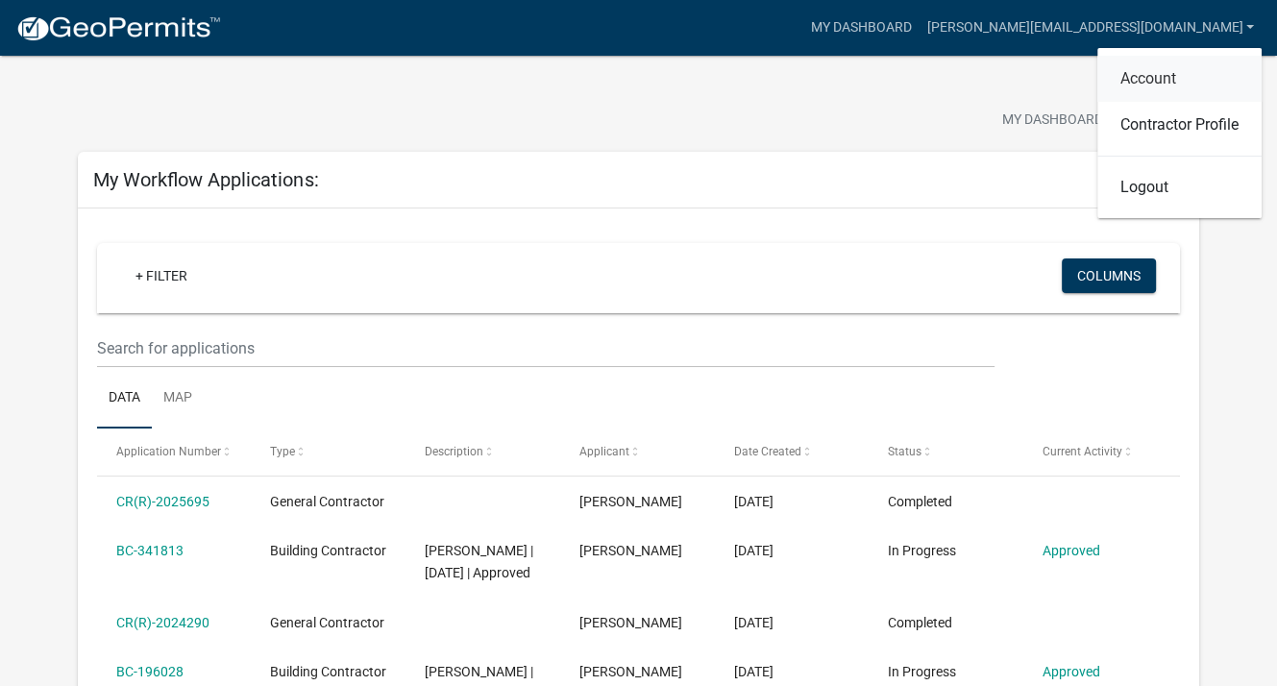
click at [1156, 74] on link "Account" at bounding box center [1180, 79] width 164 height 46
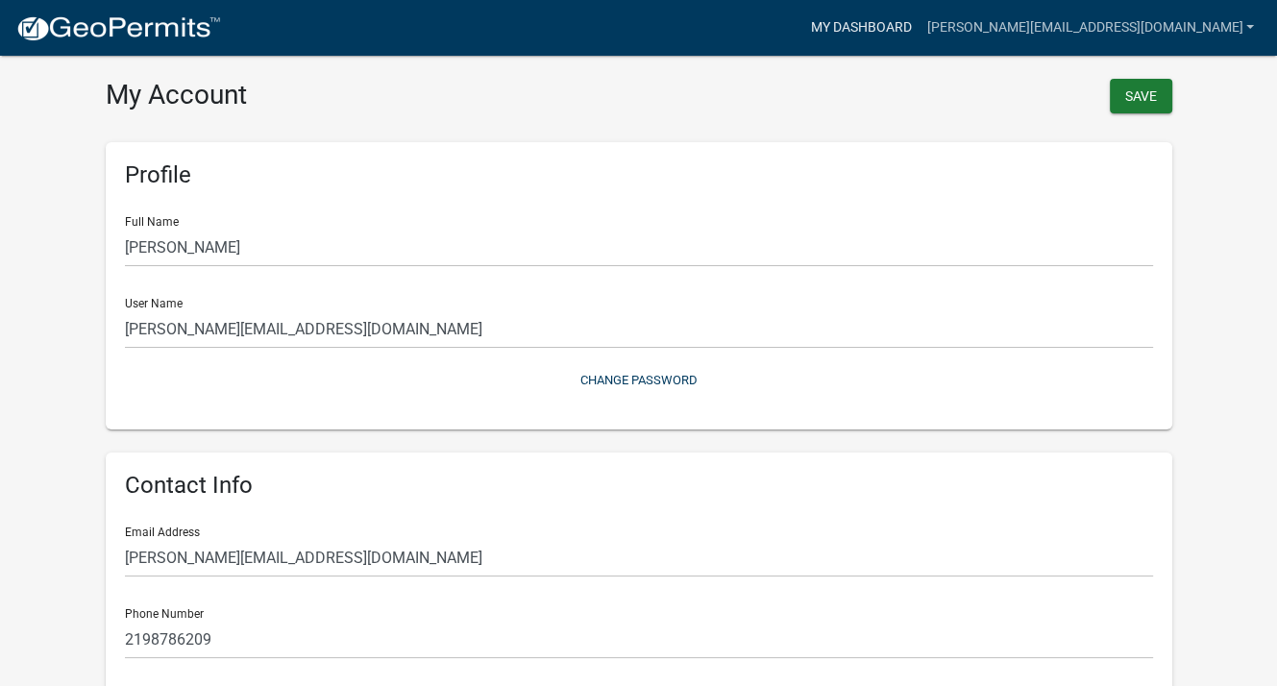
click at [900, 23] on link "My Dashboard" at bounding box center [860, 28] width 116 height 37
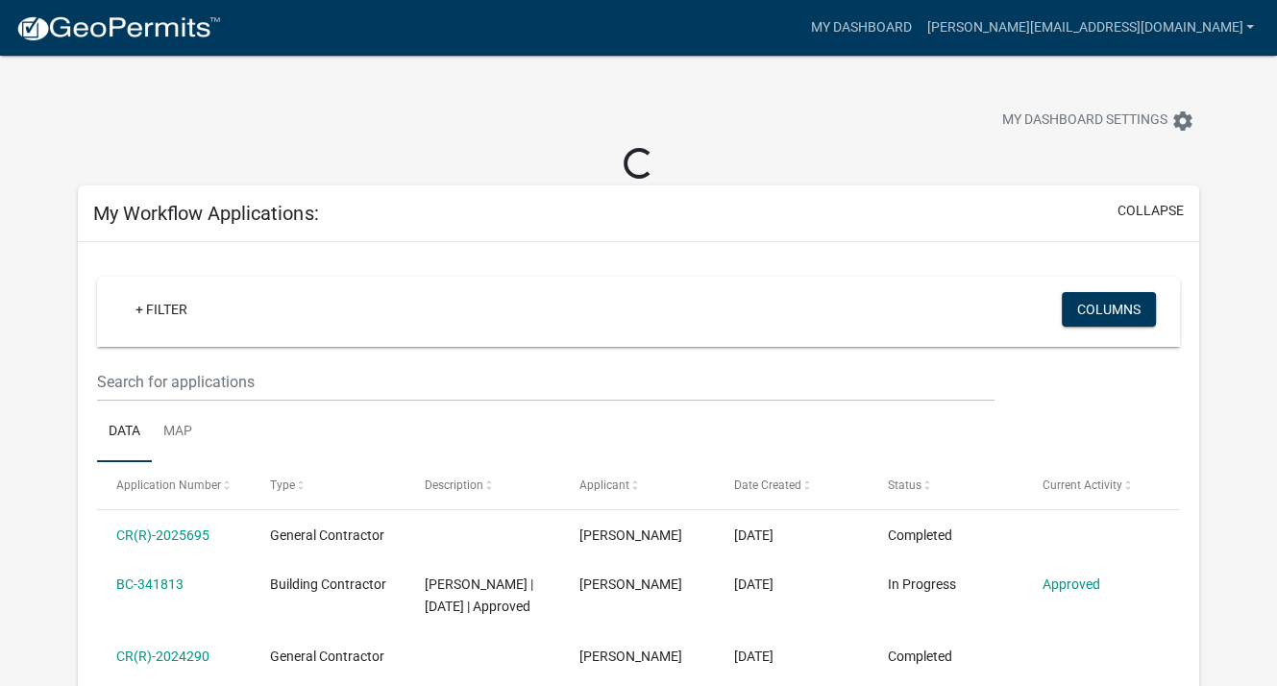
scroll to position [96, 0]
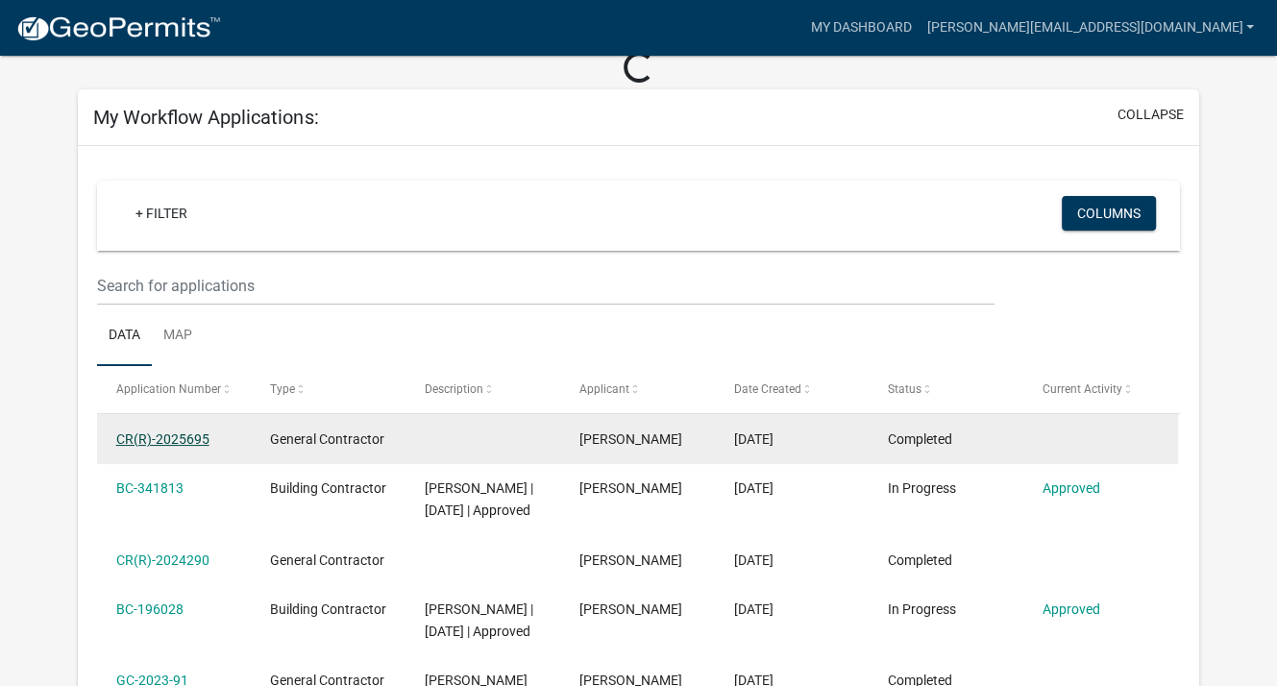
click at [176, 439] on link "CR(R)-2025695" at bounding box center [162, 439] width 93 height 15
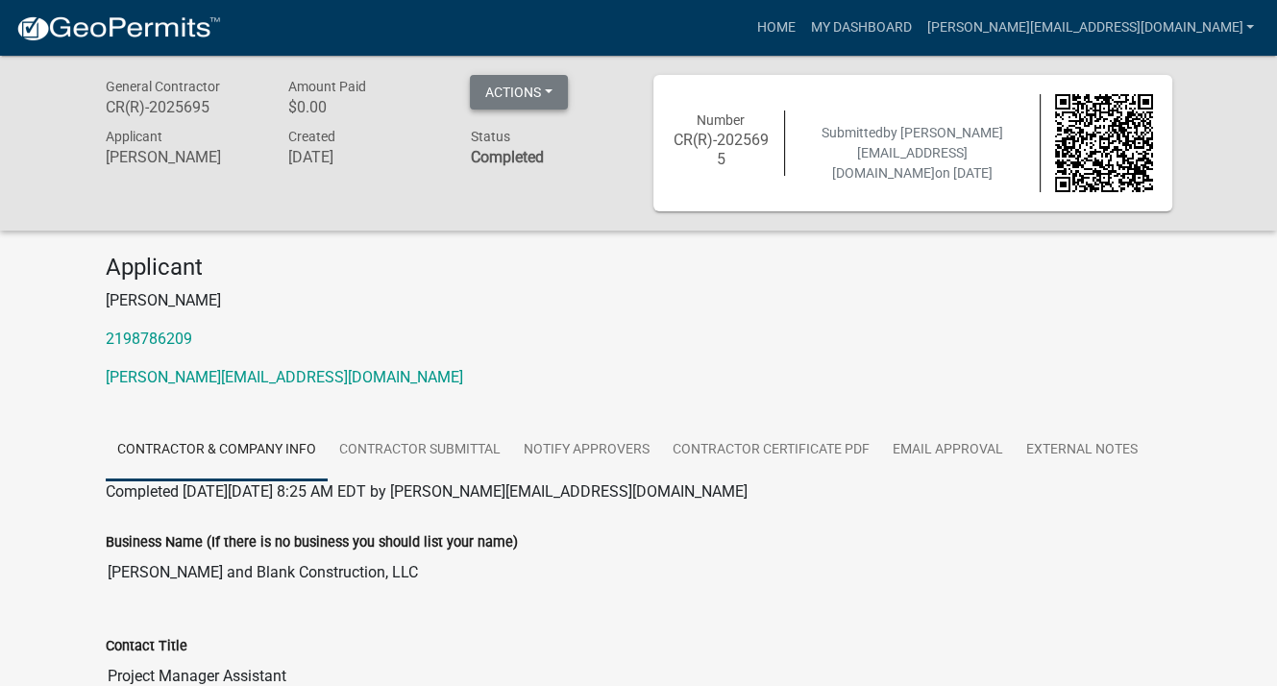
click at [554, 87] on button "Actions" at bounding box center [519, 92] width 98 height 35
click at [568, 79] on button "Actions" at bounding box center [519, 92] width 98 height 35
click at [1248, 23] on link "[PERSON_NAME][EMAIL_ADDRESS][DOMAIN_NAME]" at bounding box center [1090, 28] width 343 height 37
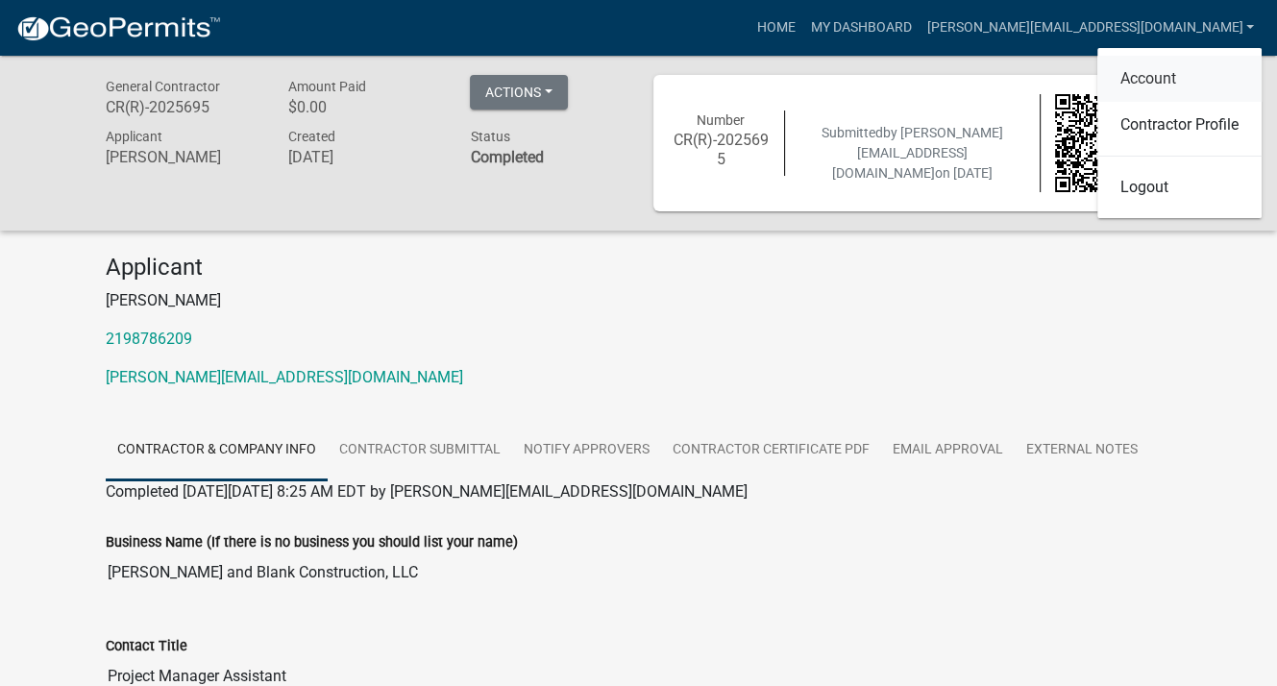
click at [1161, 74] on link "Account" at bounding box center [1180, 79] width 164 height 46
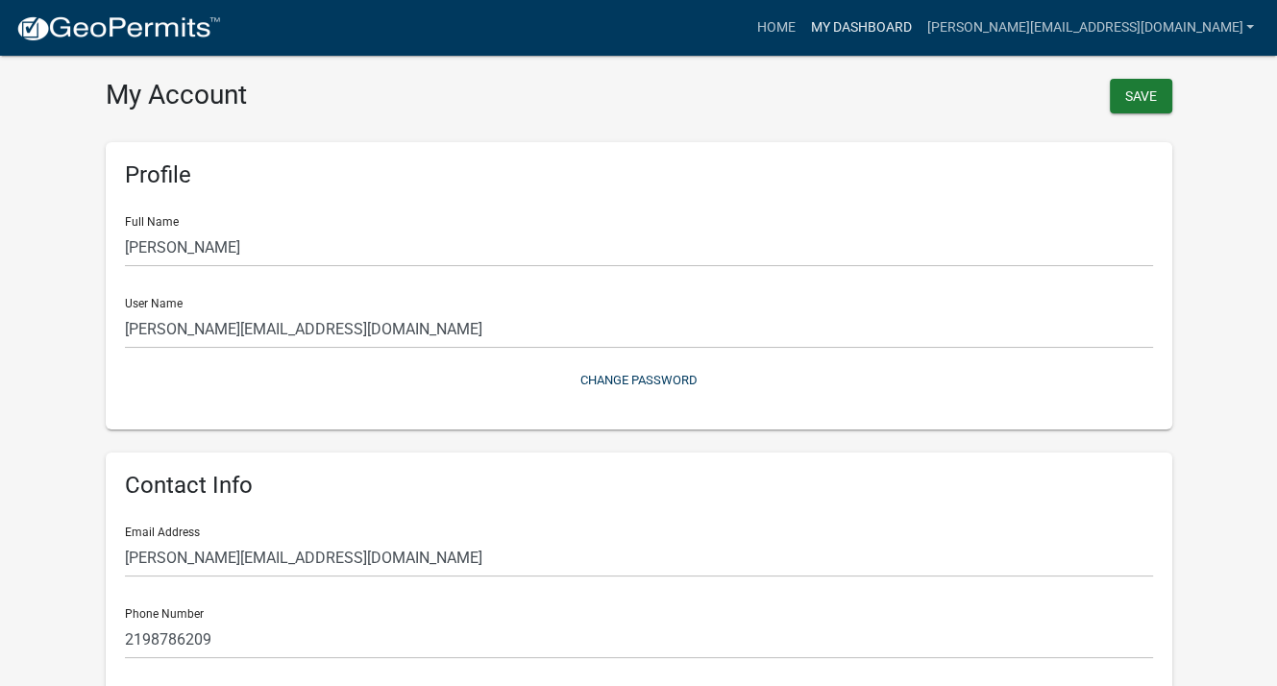
click at [908, 20] on link "My Dashboard" at bounding box center [860, 28] width 116 height 37
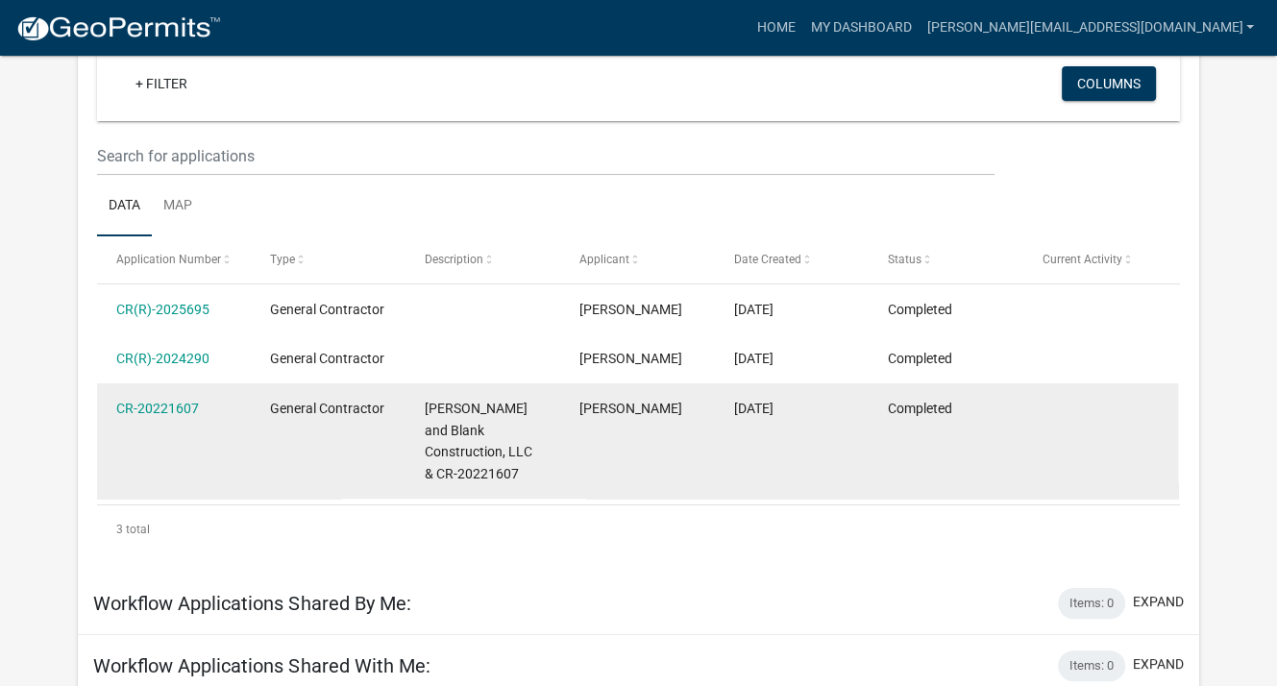
scroll to position [96, 0]
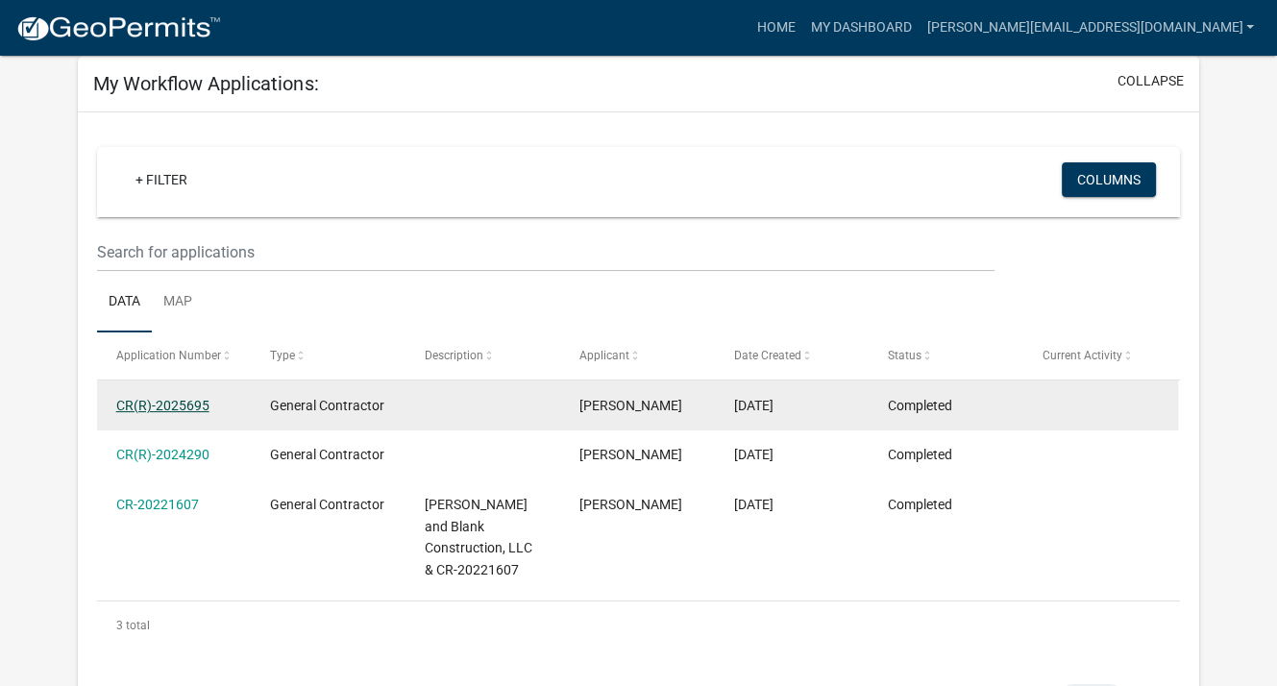
click at [160, 400] on link "CR(R)-2025695" at bounding box center [162, 405] width 93 height 15
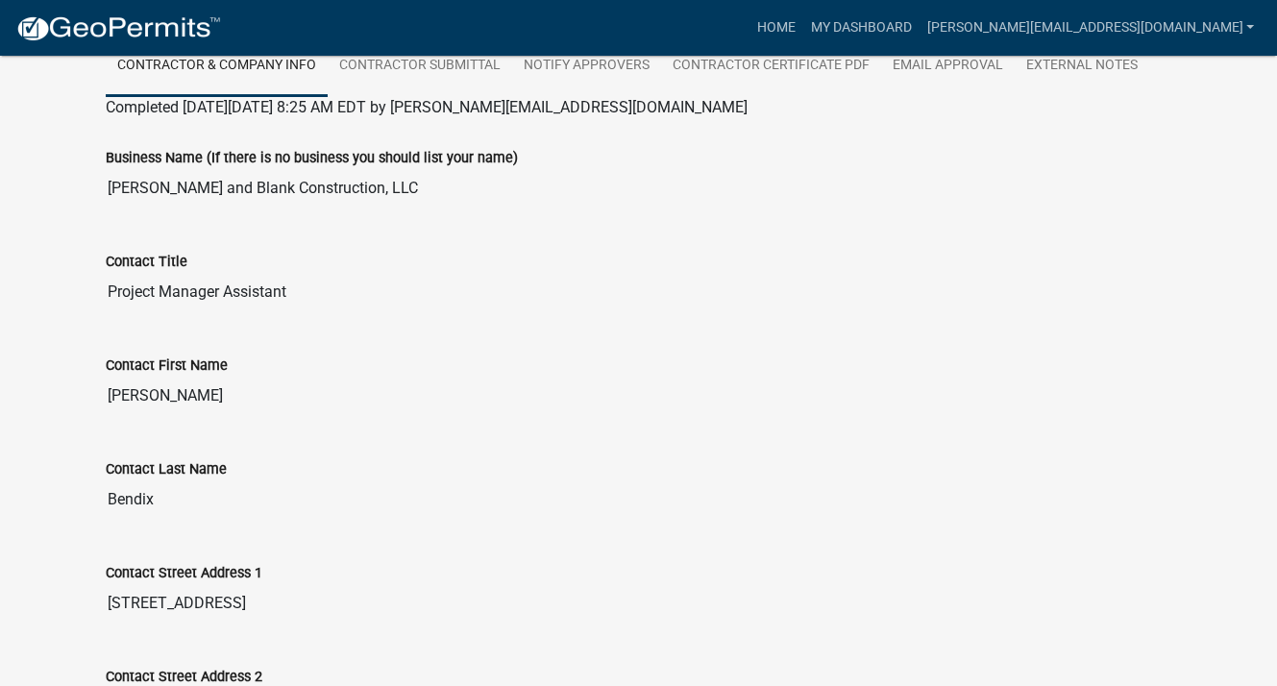
scroll to position [96, 0]
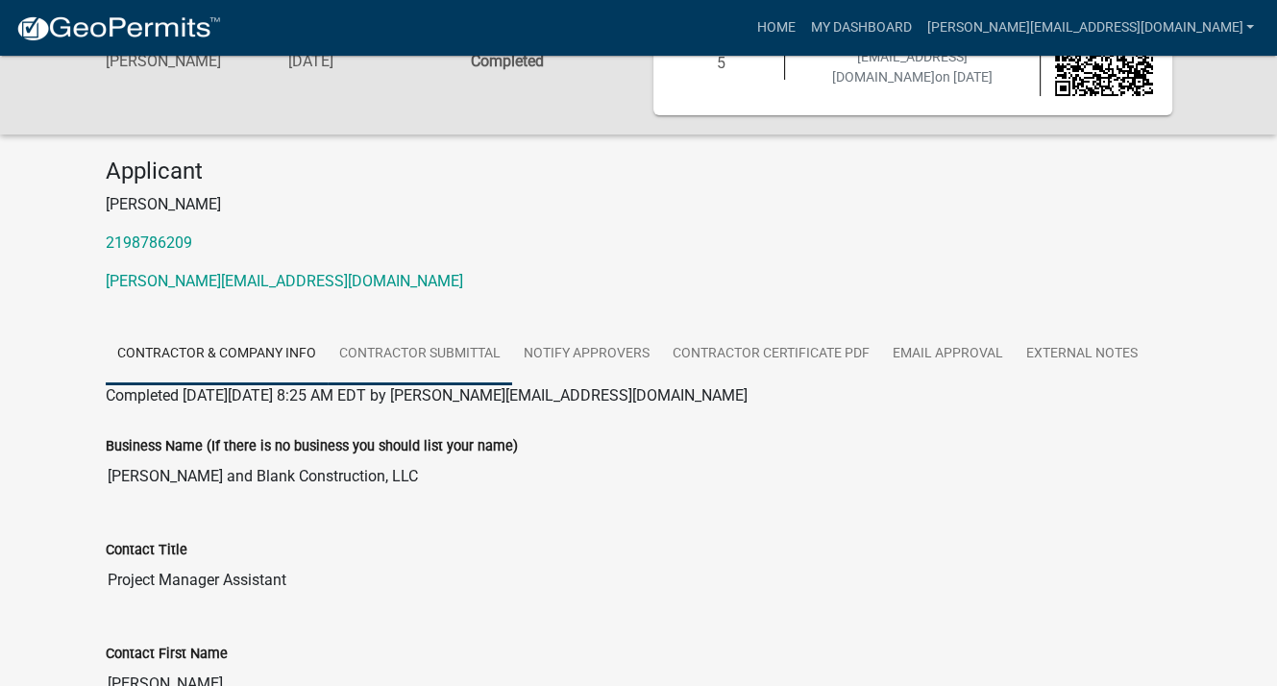
click at [430, 348] on link "Contractor Submittal" at bounding box center [420, 355] width 185 height 62
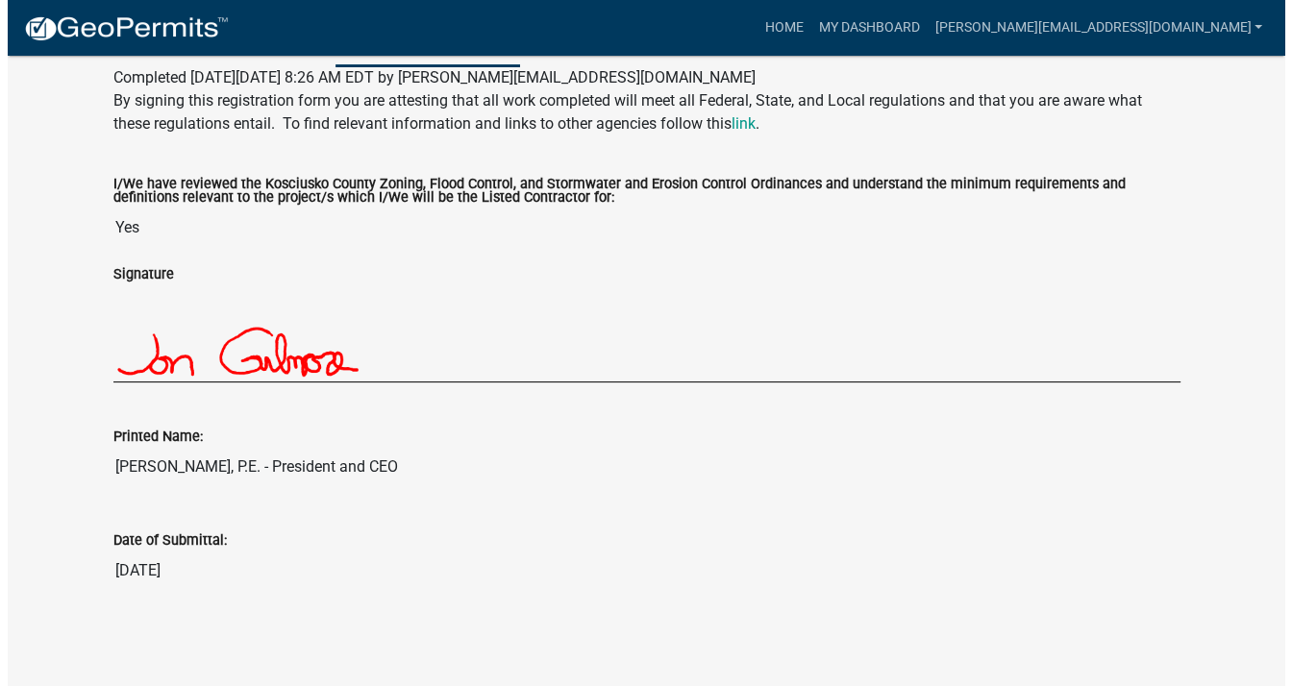
scroll to position [0, 0]
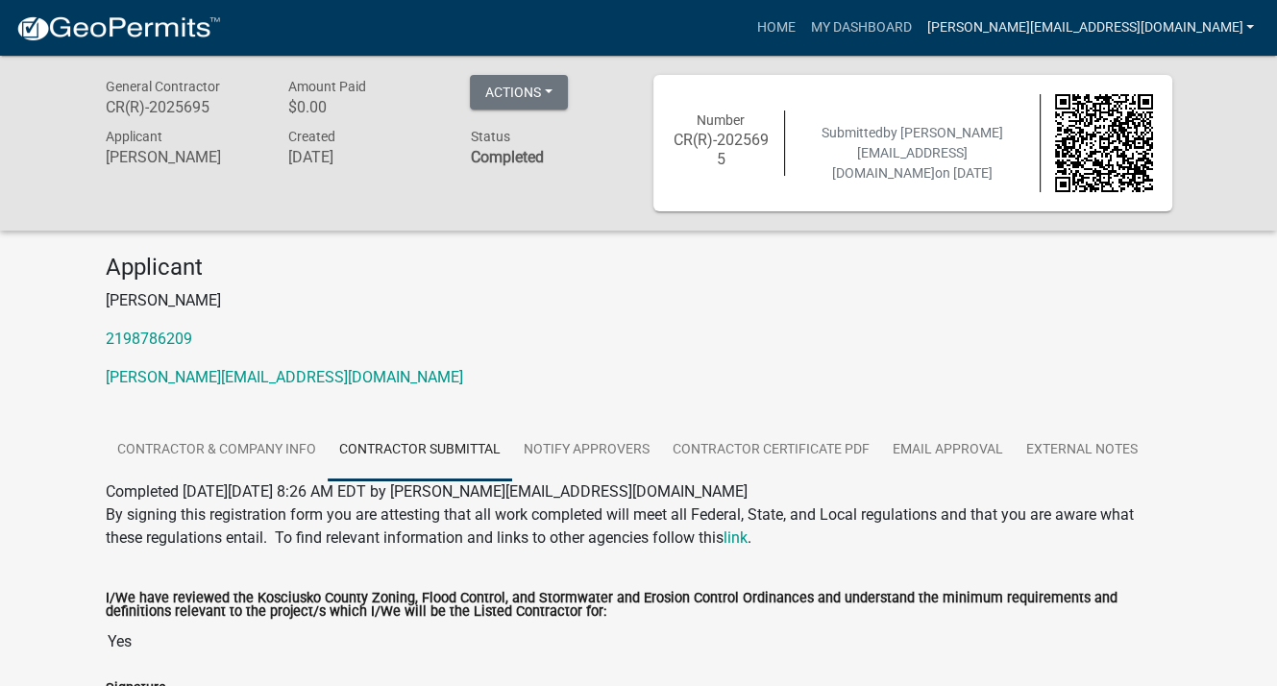
click at [1250, 24] on link "[PERSON_NAME][EMAIL_ADDRESS][DOMAIN_NAME]" at bounding box center [1090, 28] width 343 height 37
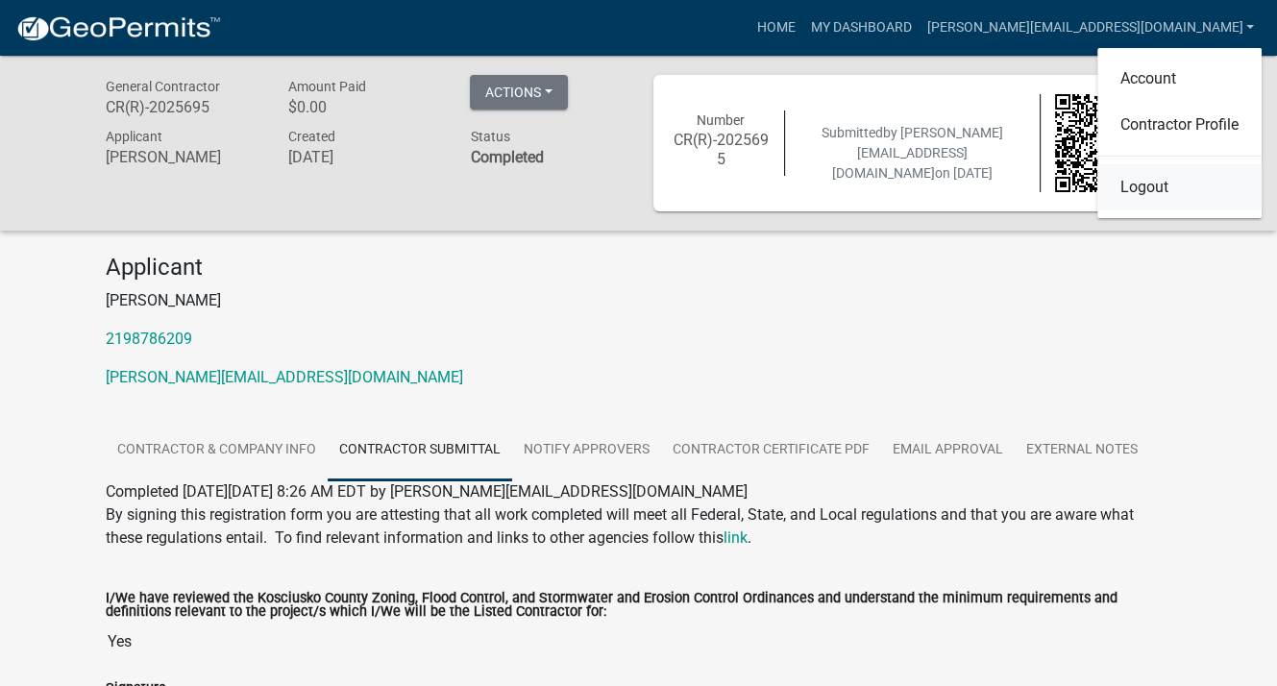
click at [1147, 182] on link "Logout" at bounding box center [1180, 187] width 164 height 46
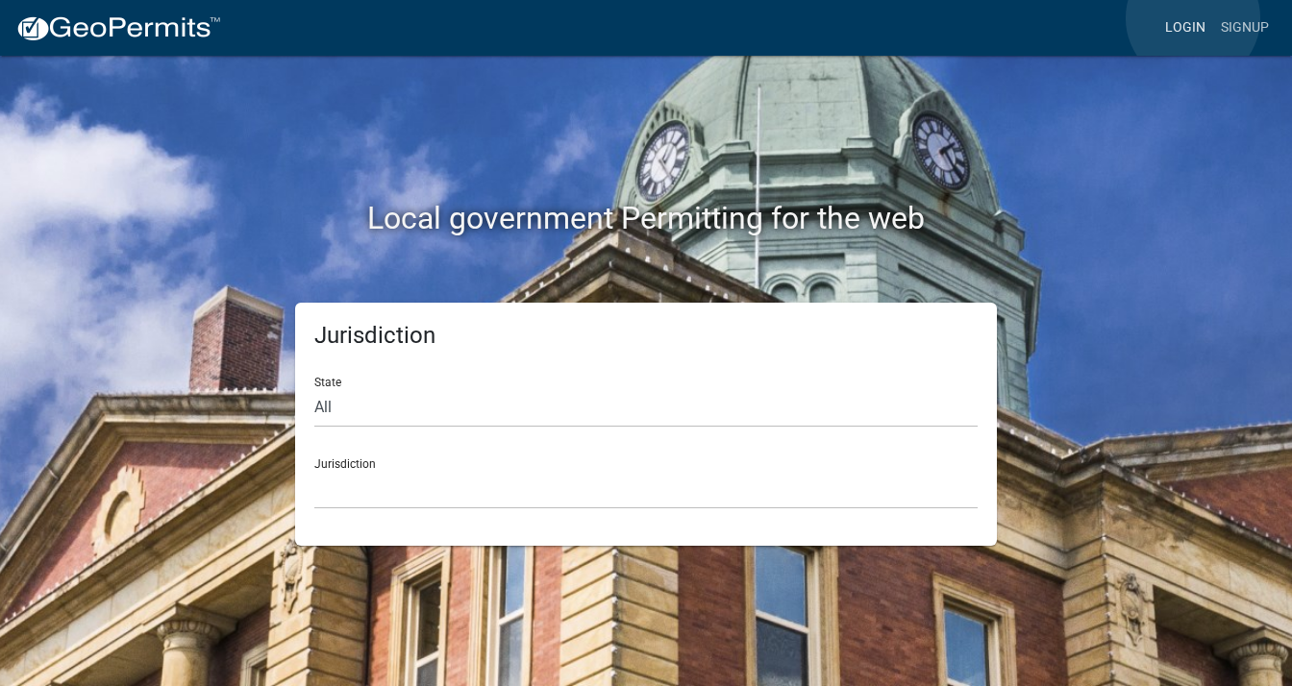
click at [1193, 18] on link "Login" at bounding box center [1185, 28] width 56 height 37
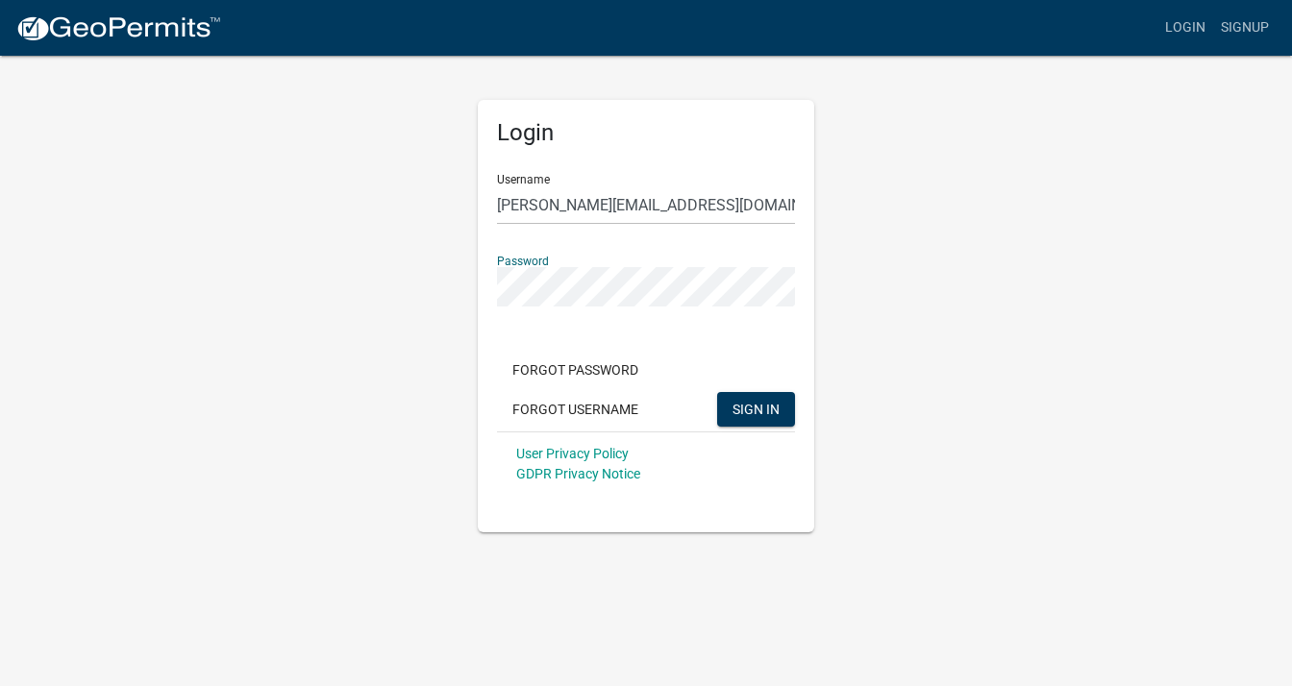
click at [445, 284] on div "Login Username sandra.bendix@tonnandblank.com Password Forgot Password Forgot U…" at bounding box center [646, 293] width 1096 height 479
drag, startPoint x: 778, startPoint y: 176, endPoint x: 755, endPoint y: 195, distance: 29.3
click at [773, 183] on div "Username sandra.bendix@tonnandblank.com" at bounding box center [646, 192] width 298 height 66
drag, startPoint x: 753, startPoint y: 195, endPoint x: 432, endPoint y: 200, distance: 321.0
click at [432, 200] on div "Login Username sandra.bendix@tonnandblank.com Password Forgot Password Forgot U…" at bounding box center [646, 293] width 1096 height 479
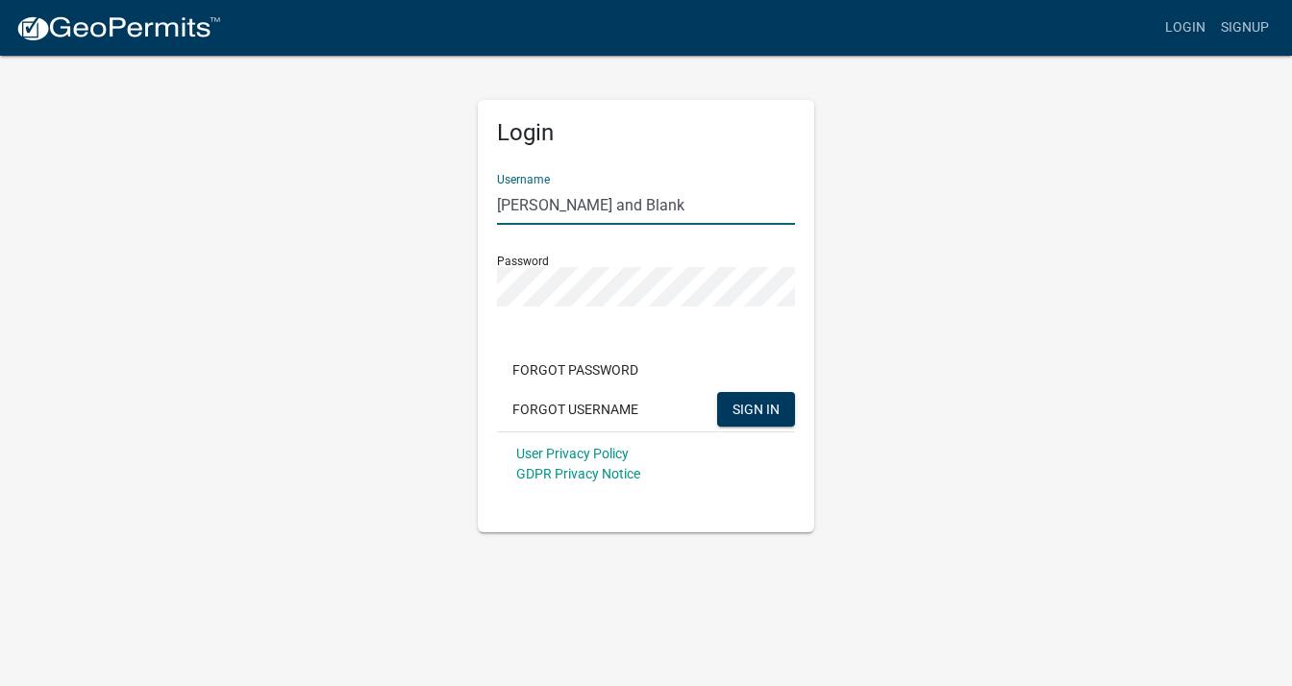
type input "Tonn and Blank"
drag, startPoint x: 926, startPoint y: 207, endPoint x: 915, endPoint y: 207, distance: 10.6
click at [926, 207] on div "Login Username Tonn and Blank Password Forgot Password Forgot Username SIGN IN …" at bounding box center [646, 293] width 1096 height 479
click at [741, 397] on button "SIGN IN" at bounding box center [756, 409] width 78 height 35
